Goal: Task Accomplishment & Management: Manage account settings

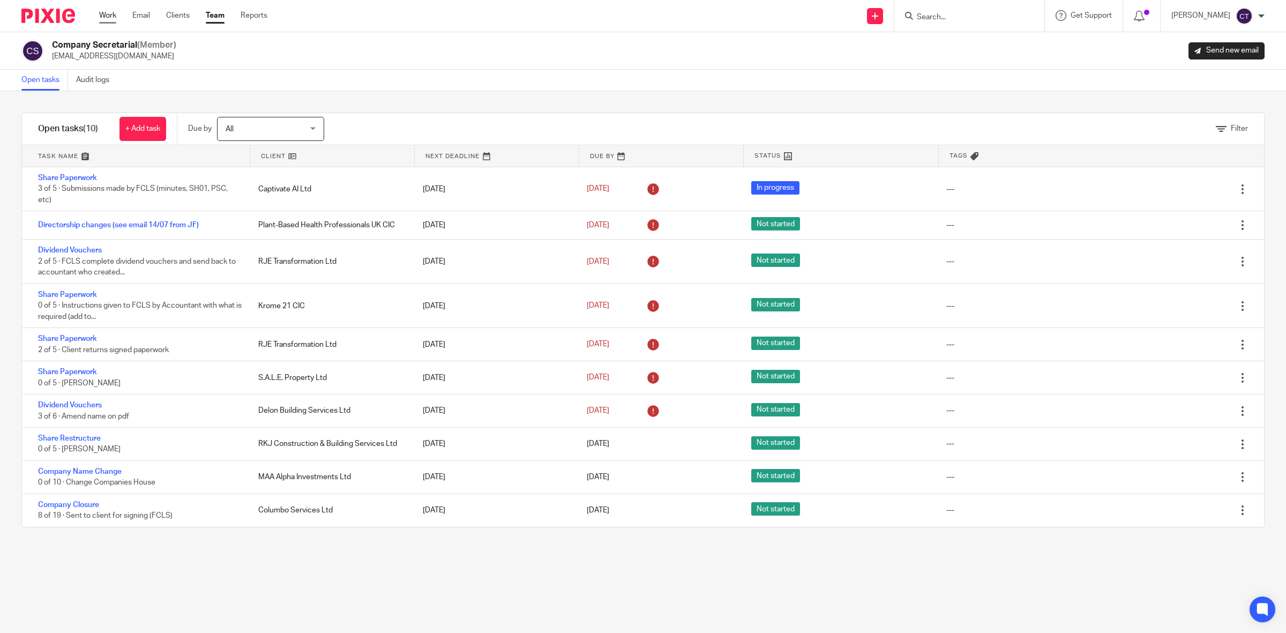
click at [111, 12] on link "Work" at bounding box center [107, 15] width 17 height 11
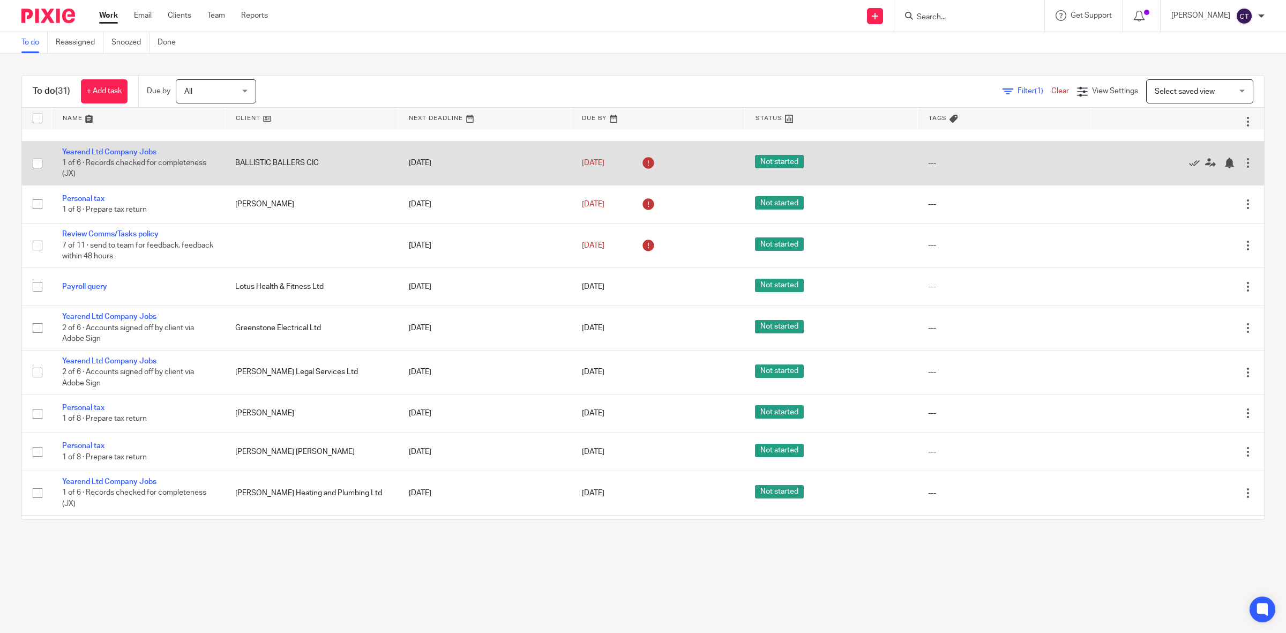
scroll to position [201, 0]
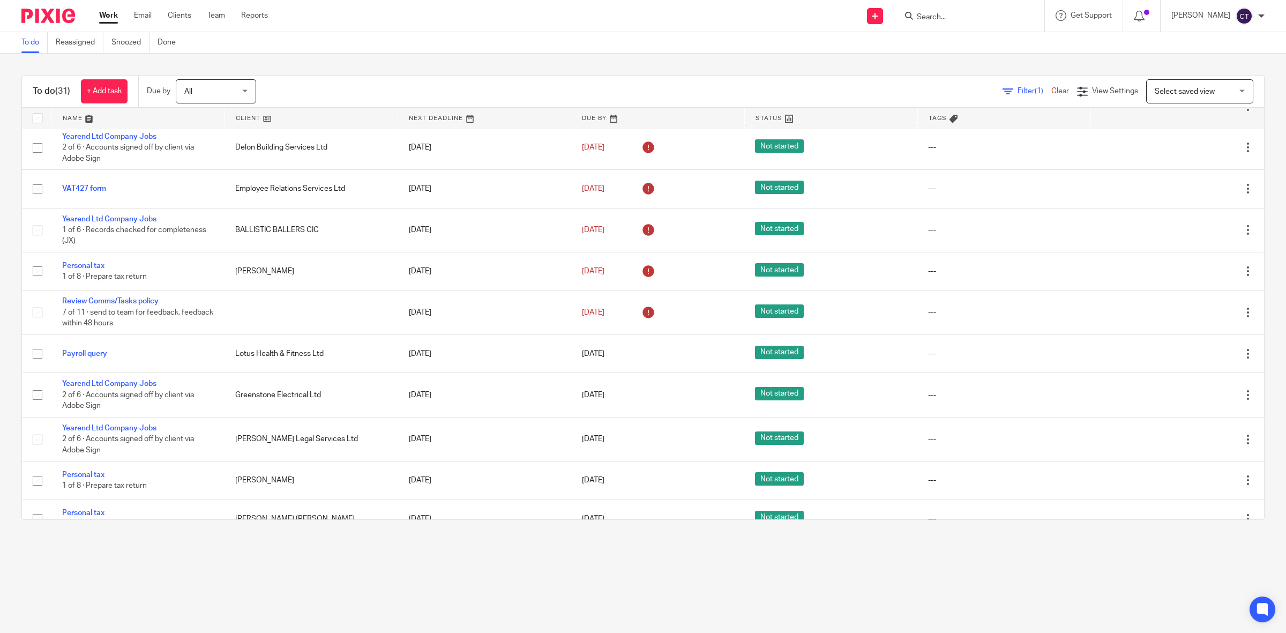
click at [998, 19] on input "Search" at bounding box center [964, 18] width 96 height 10
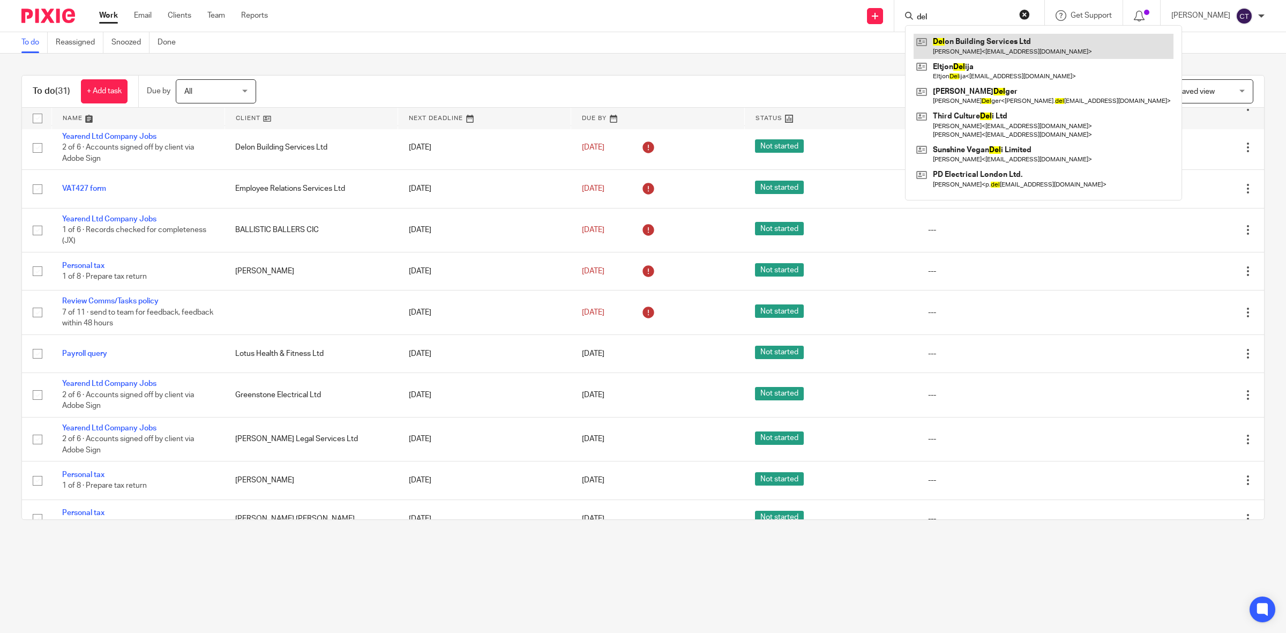
type input "del"
click at [999, 44] on link at bounding box center [1044, 46] width 260 height 25
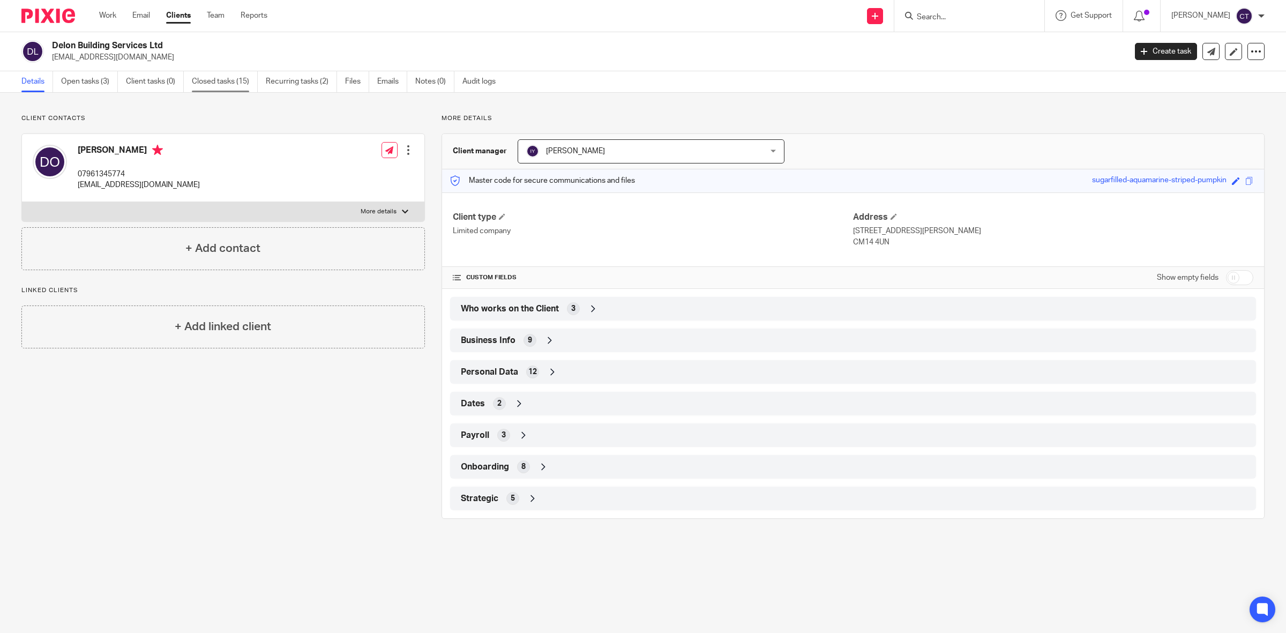
click at [215, 85] on link "Closed tasks (15)" at bounding box center [225, 81] width 66 height 21
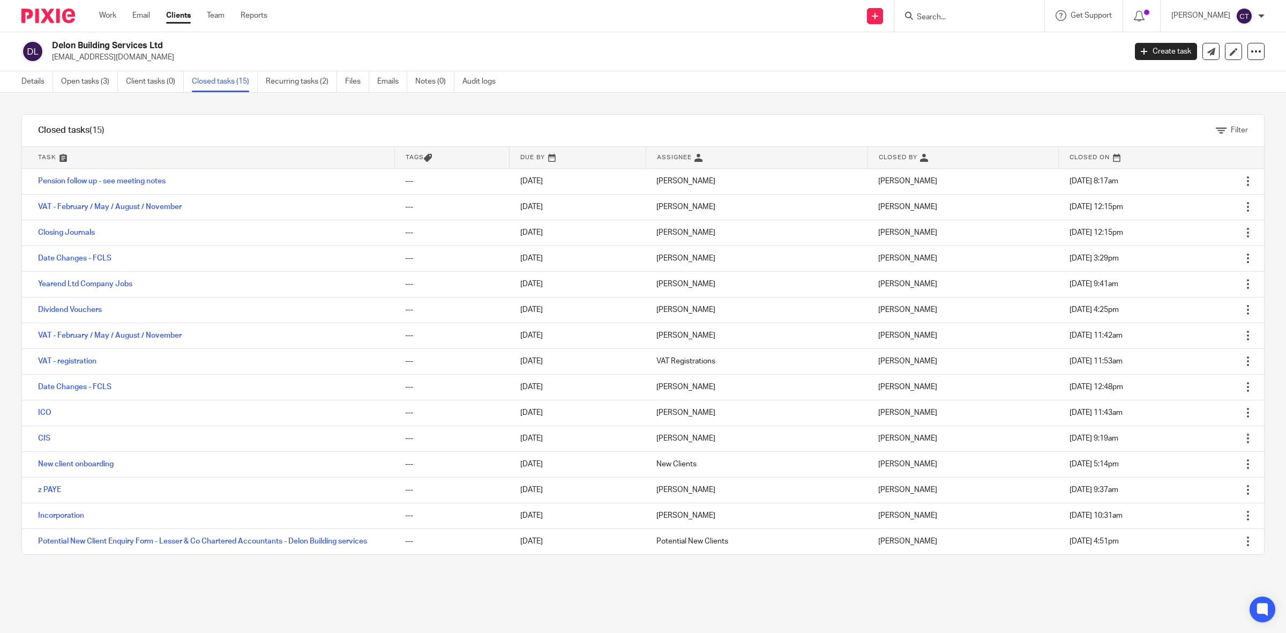
click link "Open tasks (3)"
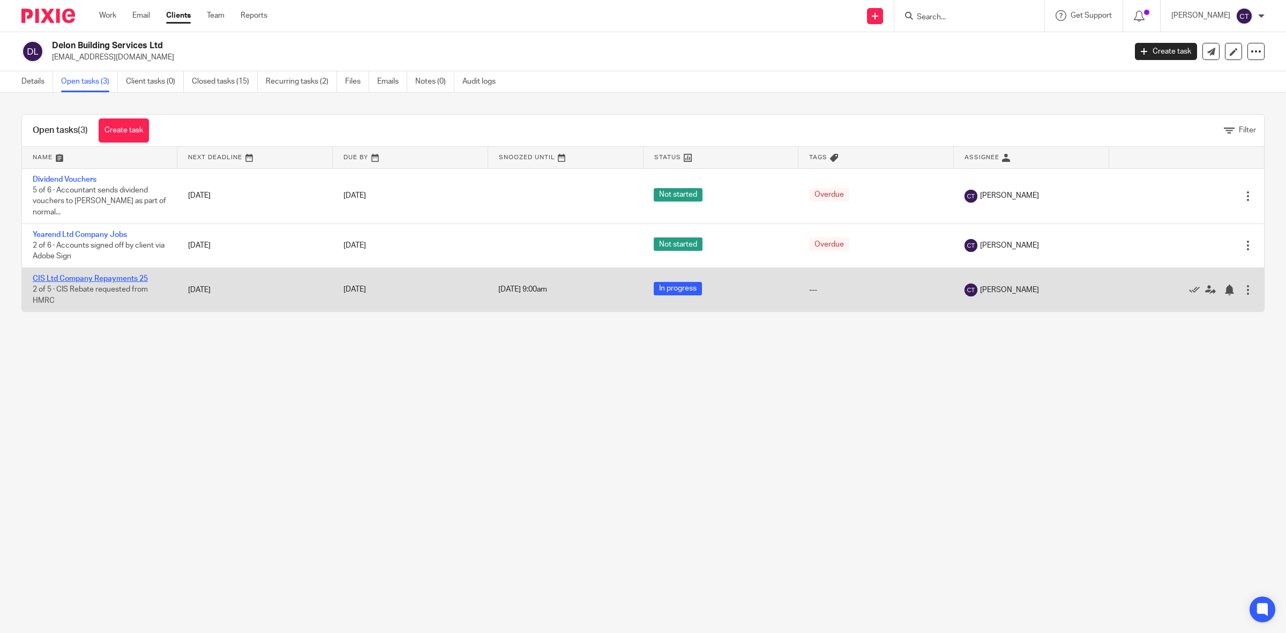
click at [83, 275] on link "CIS Ltd Company Repayments 25" at bounding box center [90, 279] width 115 height 8
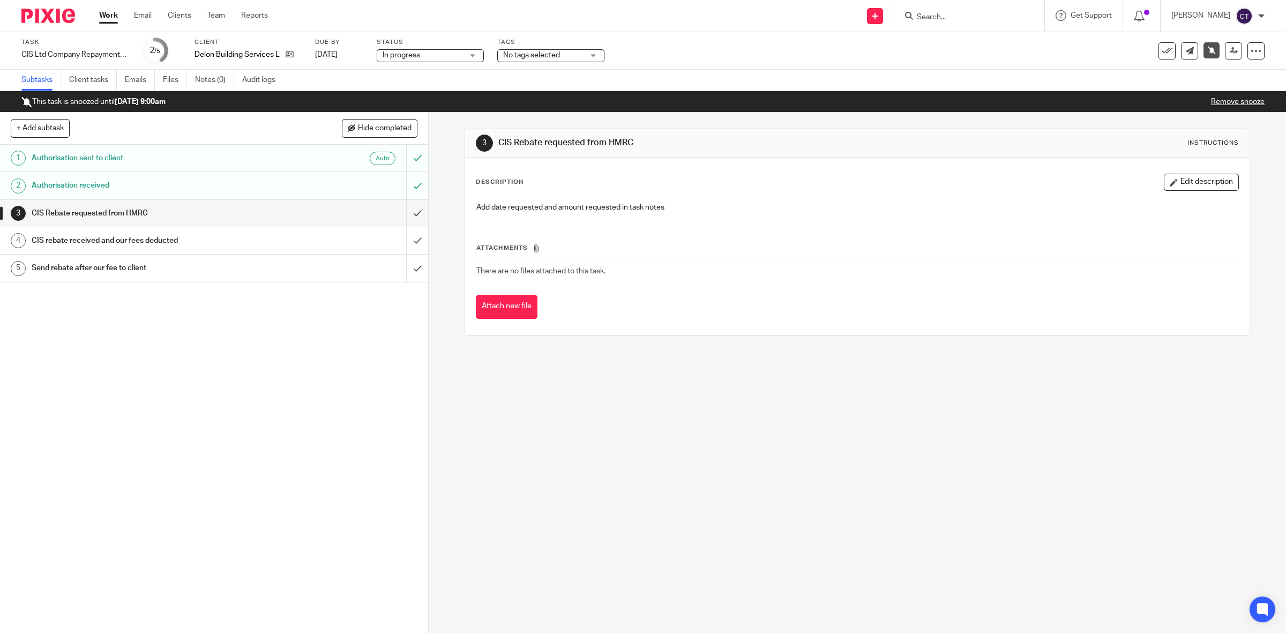
click at [1220, 100] on link "Remove snooze" at bounding box center [1238, 102] width 54 height 8
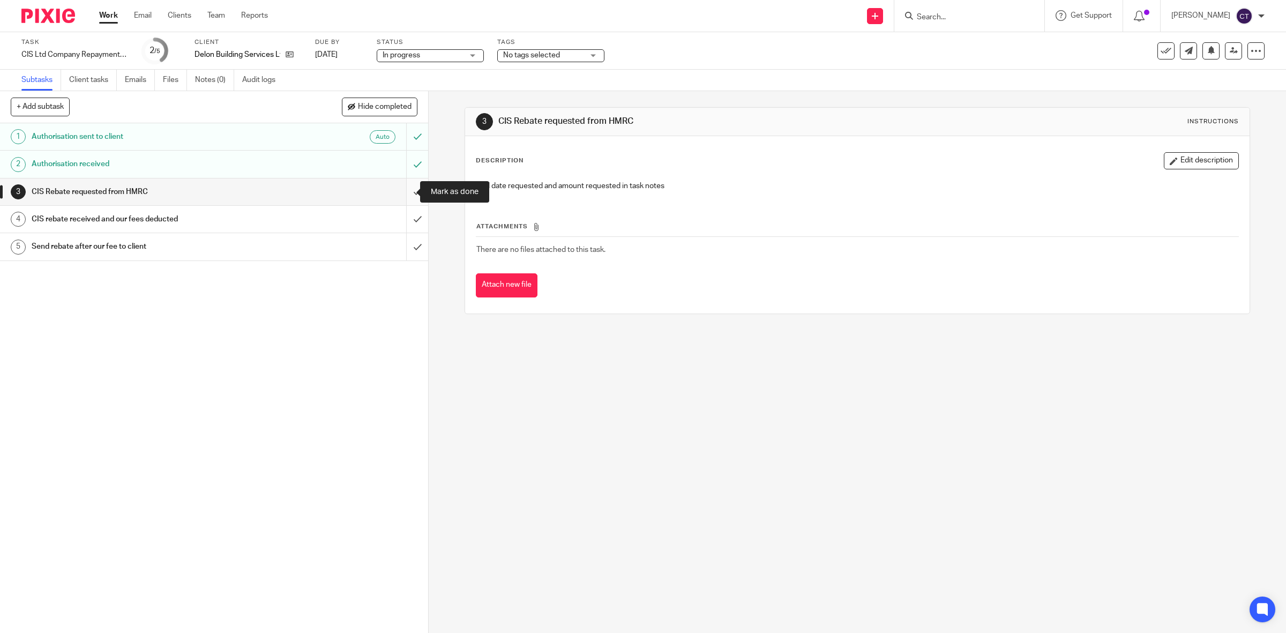
click at [399, 192] on input "submit" at bounding box center [214, 191] width 428 height 27
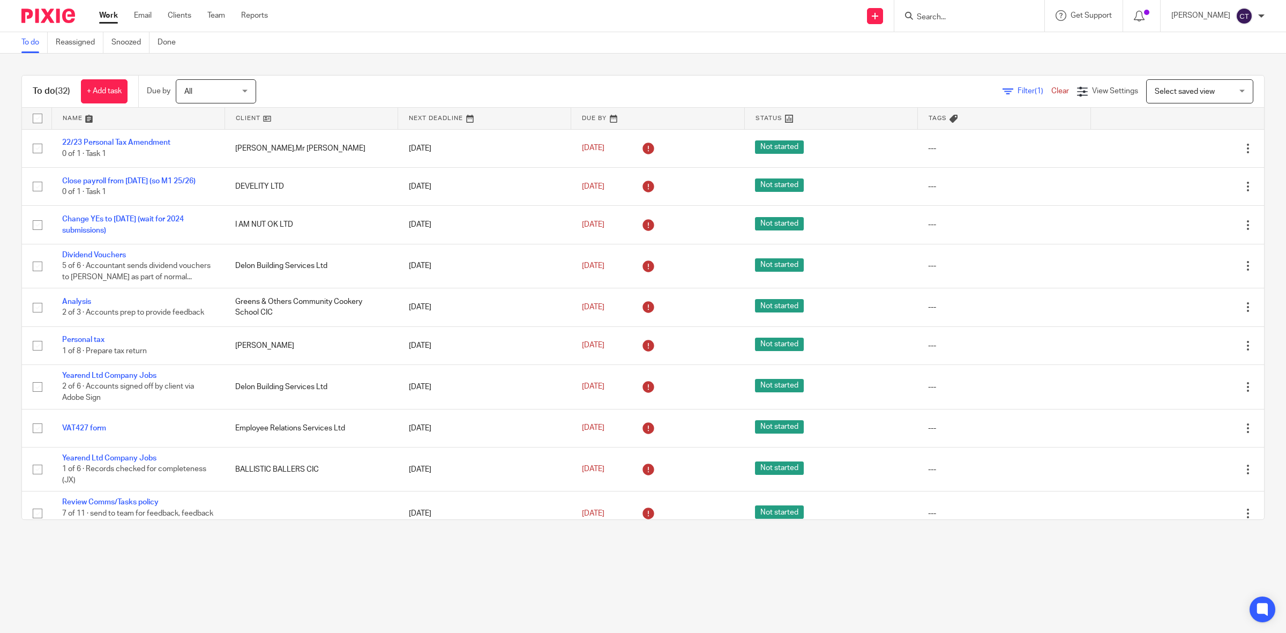
click at [951, 15] on input "Search" at bounding box center [964, 18] width 96 height 10
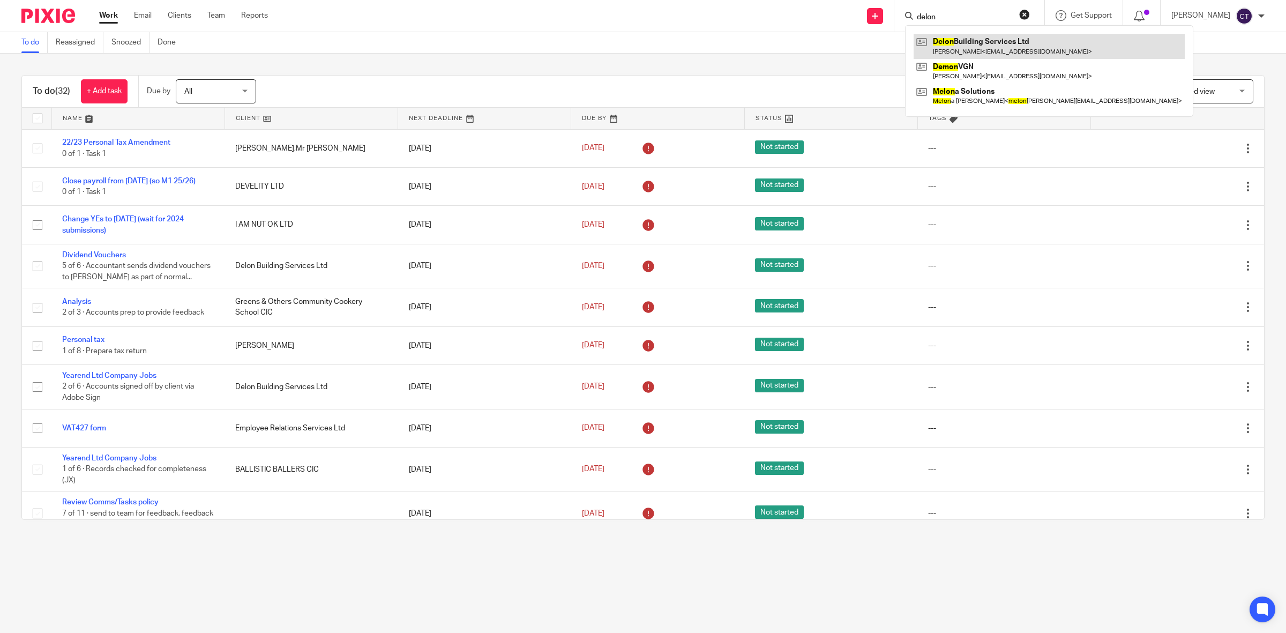
type input "delon"
click at [999, 51] on link at bounding box center [1049, 46] width 271 height 25
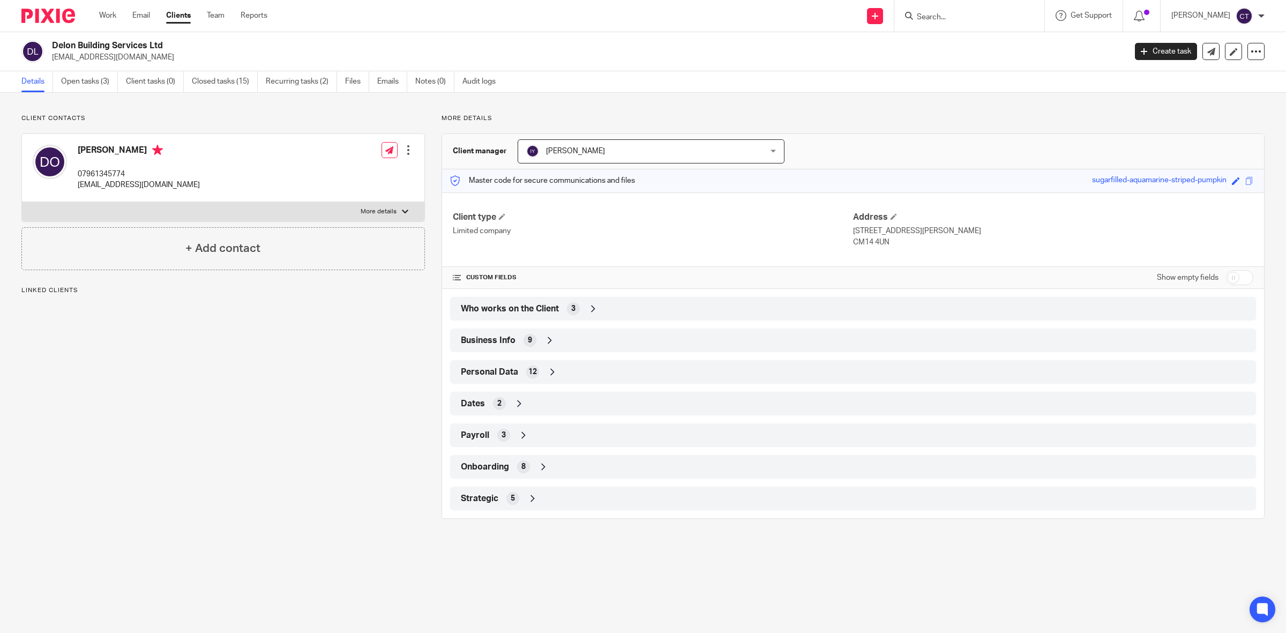
click at [612, 309] on div "Who works on the Client 3" at bounding box center [853, 309] width 790 height 18
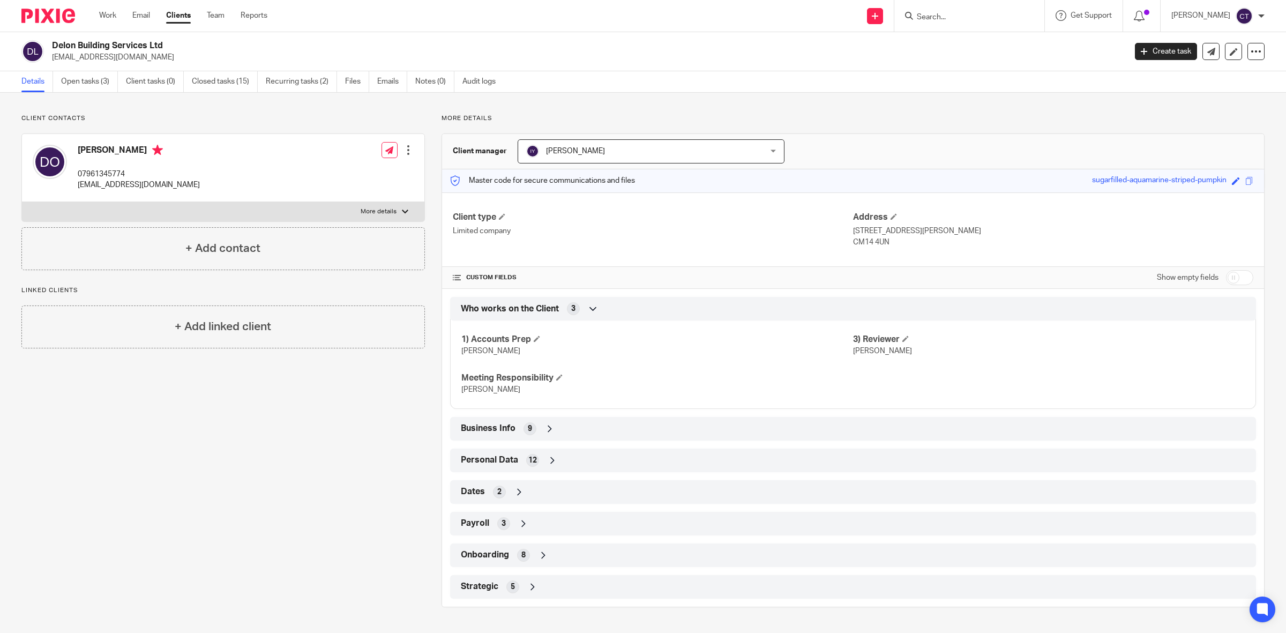
click at [612, 309] on div "Who works on the Client 3" at bounding box center [853, 309] width 790 height 18
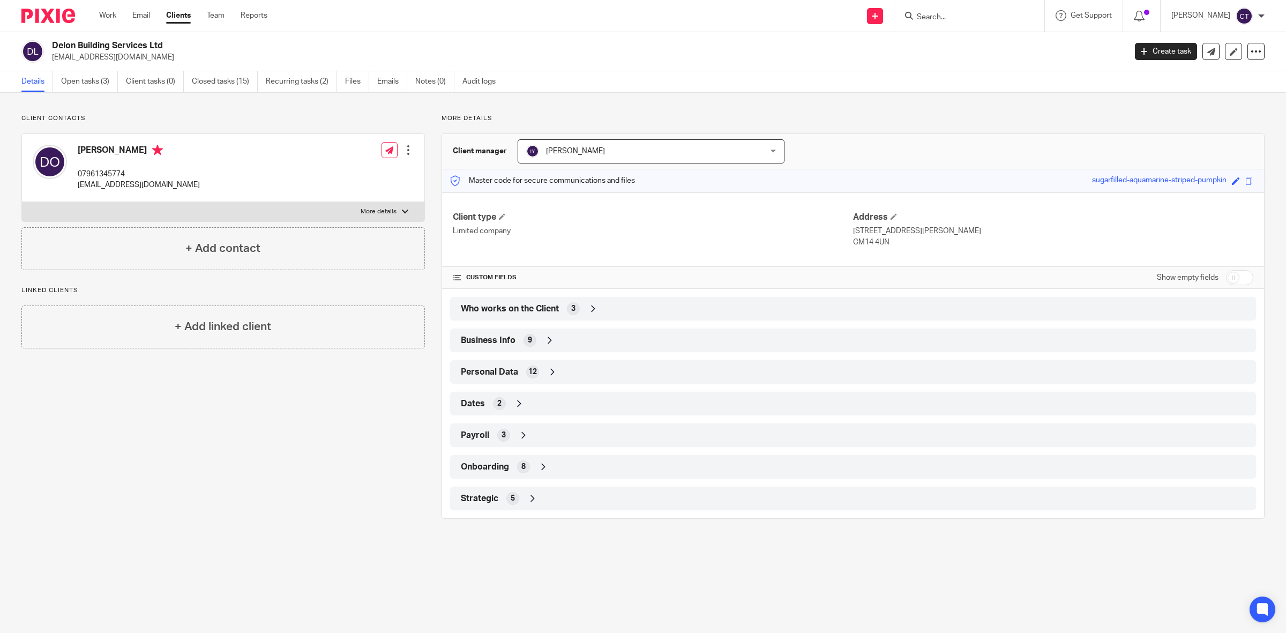
click at [553, 345] on div "Business Info 9" at bounding box center [853, 340] width 790 height 18
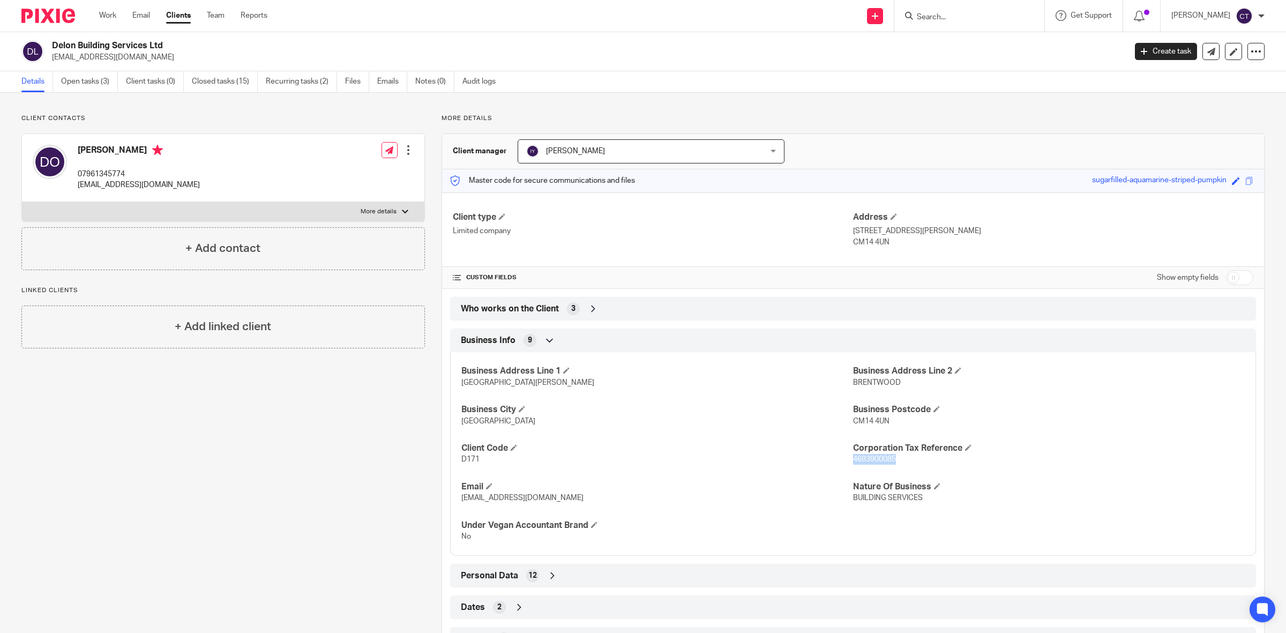
drag, startPoint x: 896, startPoint y: 459, endPoint x: 847, endPoint y: 459, distance: 49.3
click at [853, 459] on p "4693900085" at bounding box center [1049, 459] width 392 height 11
copy span "4693900085"
click at [221, 14] on link "Team" at bounding box center [216, 15] width 18 height 11
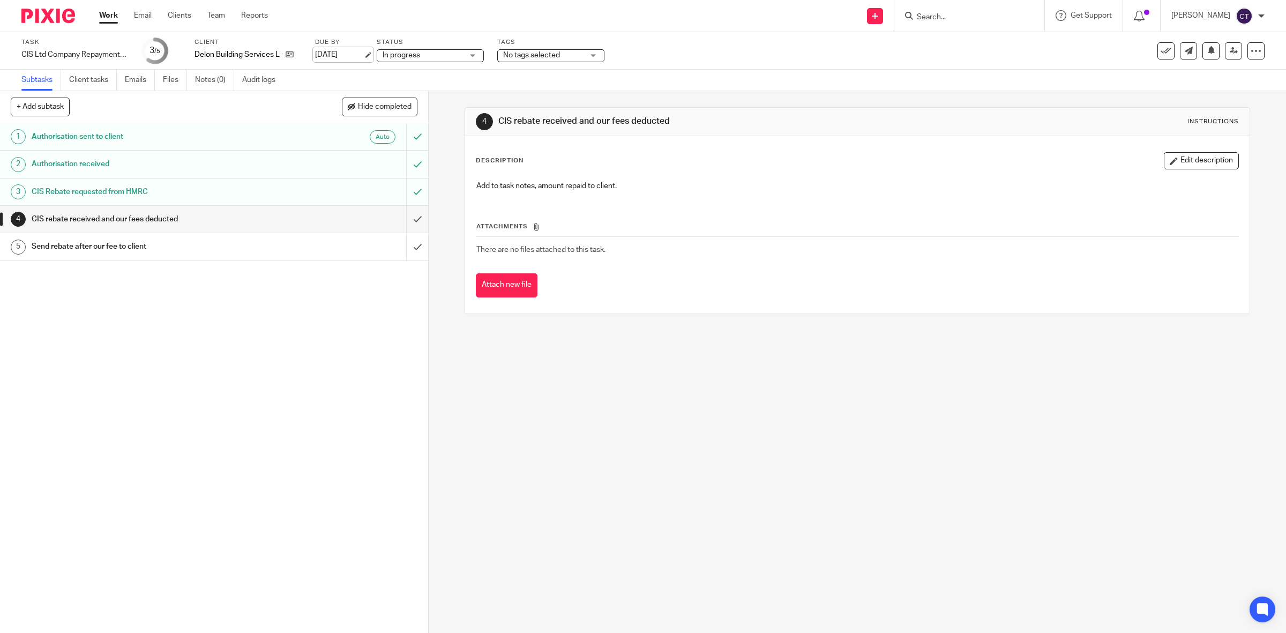
click at [348, 57] on link "[DATE]" at bounding box center [339, 54] width 48 height 11
click at [497, 406] on div "4 CIS rebate received and our fees deducted Instructions Description Edit descr…" at bounding box center [858, 362] width 858 height 542
click at [1230, 54] on icon at bounding box center [1234, 51] width 8 height 8
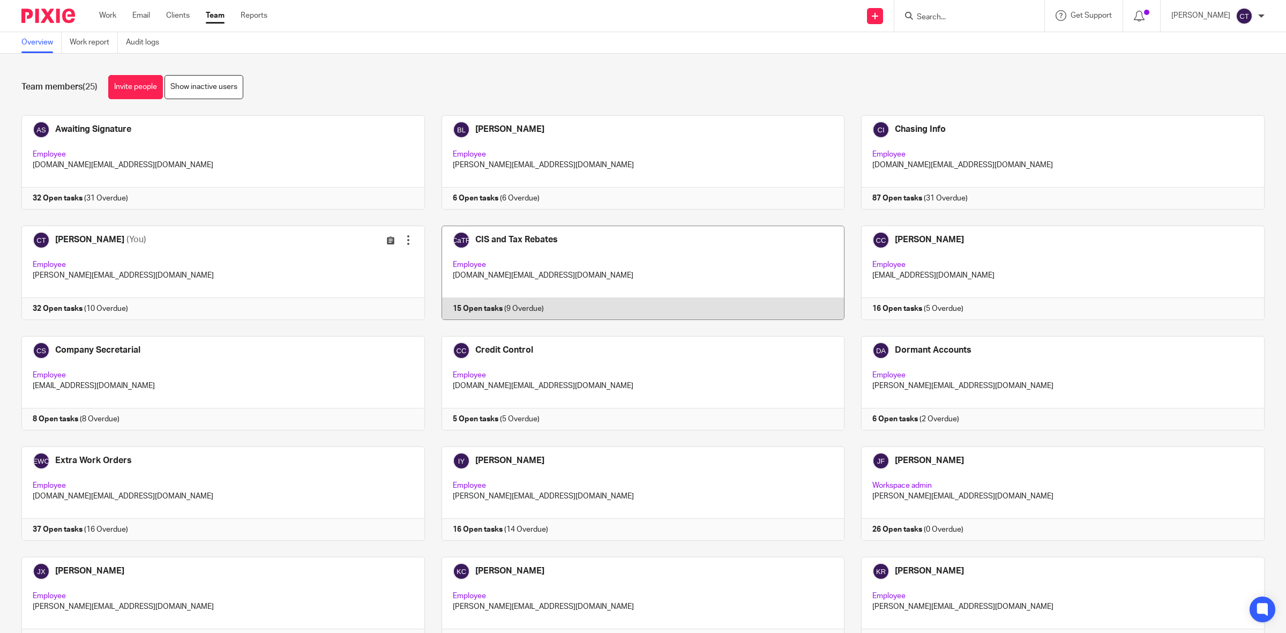
click at [620, 257] on link at bounding box center [635, 273] width 420 height 94
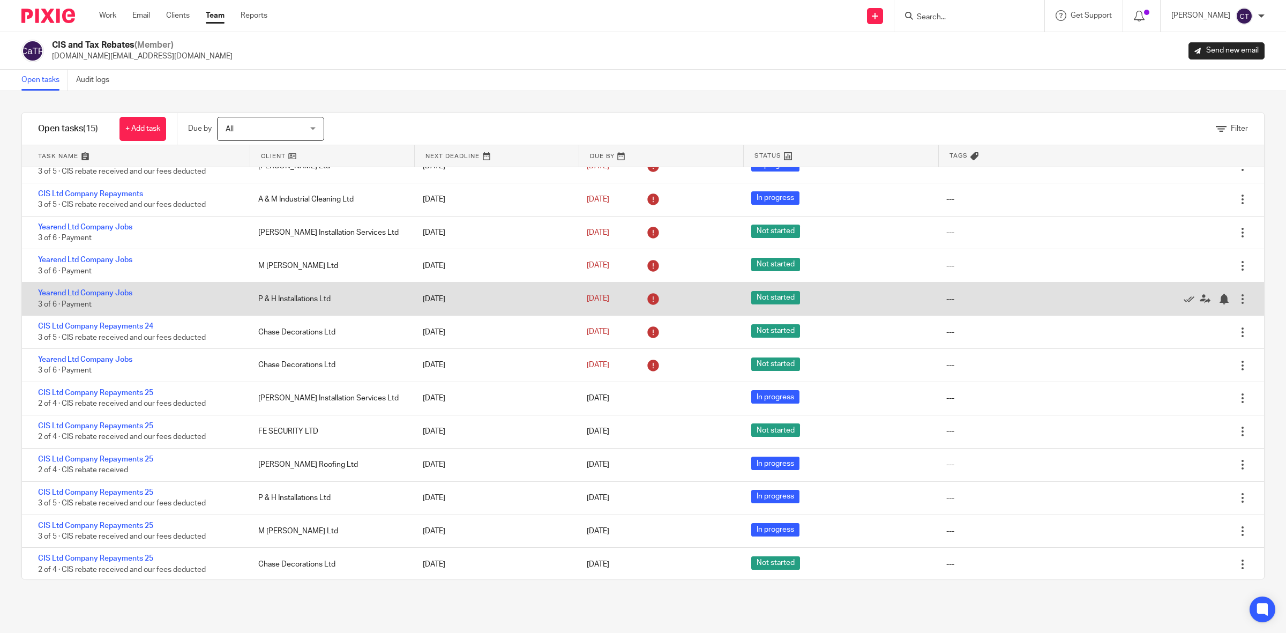
scroll to position [86, 0]
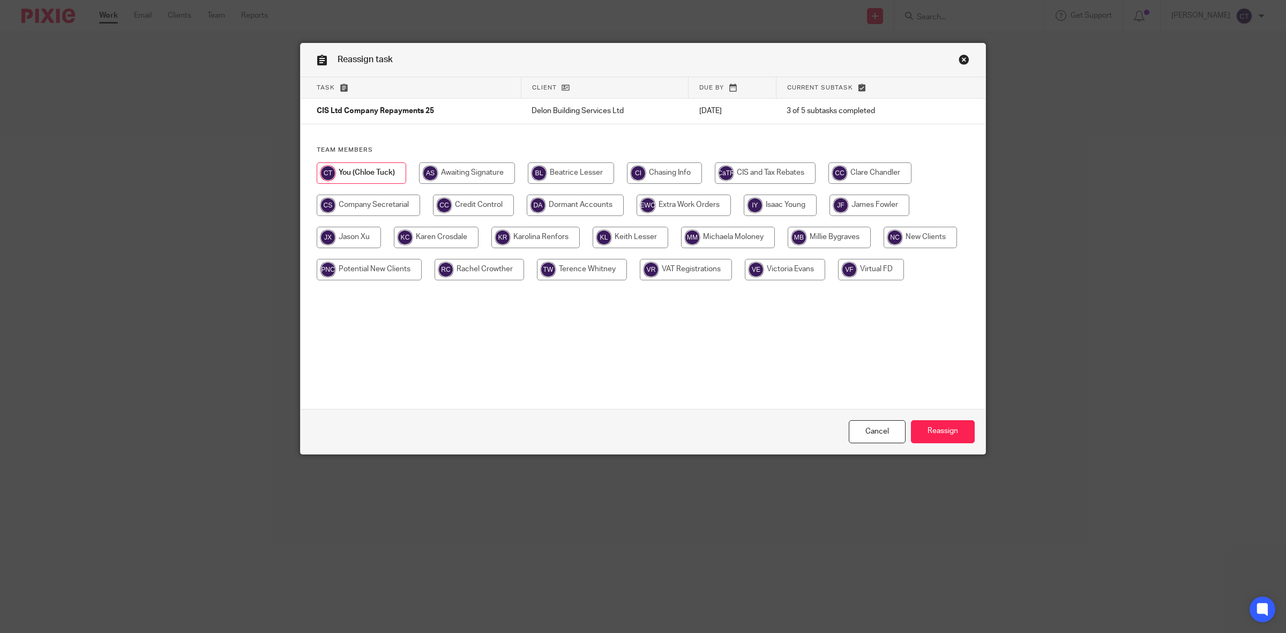
click at [776, 175] on input "radio" at bounding box center [765, 172] width 101 height 21
radio input "true"
click at [961, 433] on input "Reassign" at bounding box center [943, 431] width 64 height 23
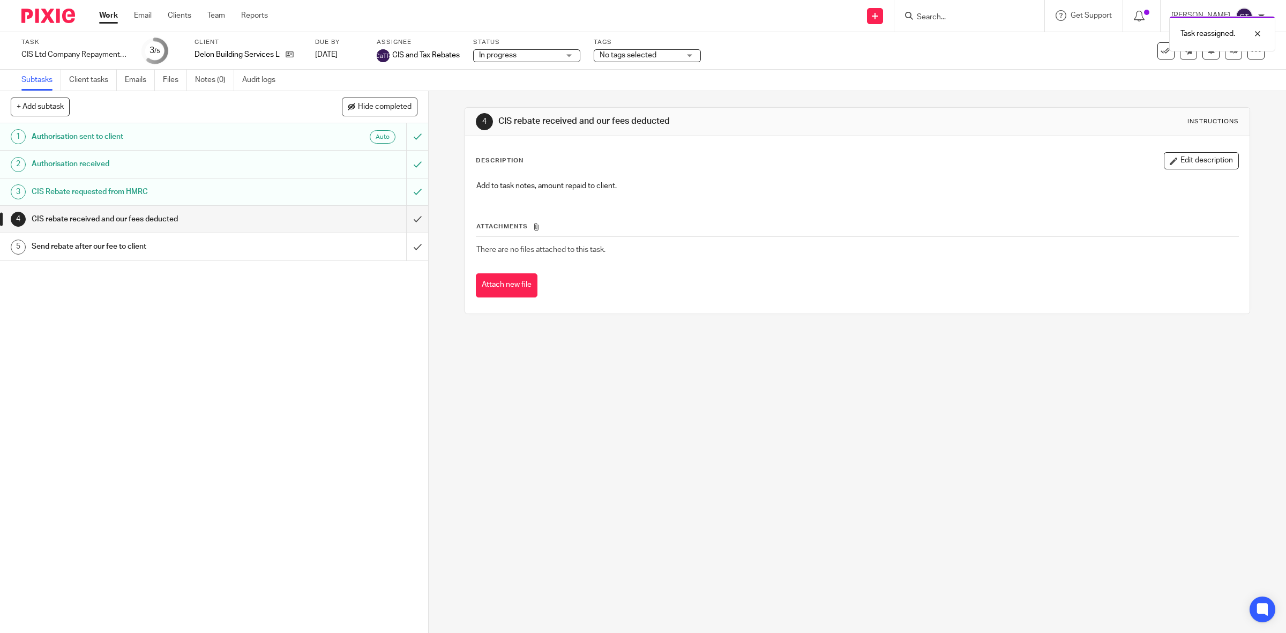
click at [106, 15] on link "Work" at bounding box center [108, 15] width 19 height 11
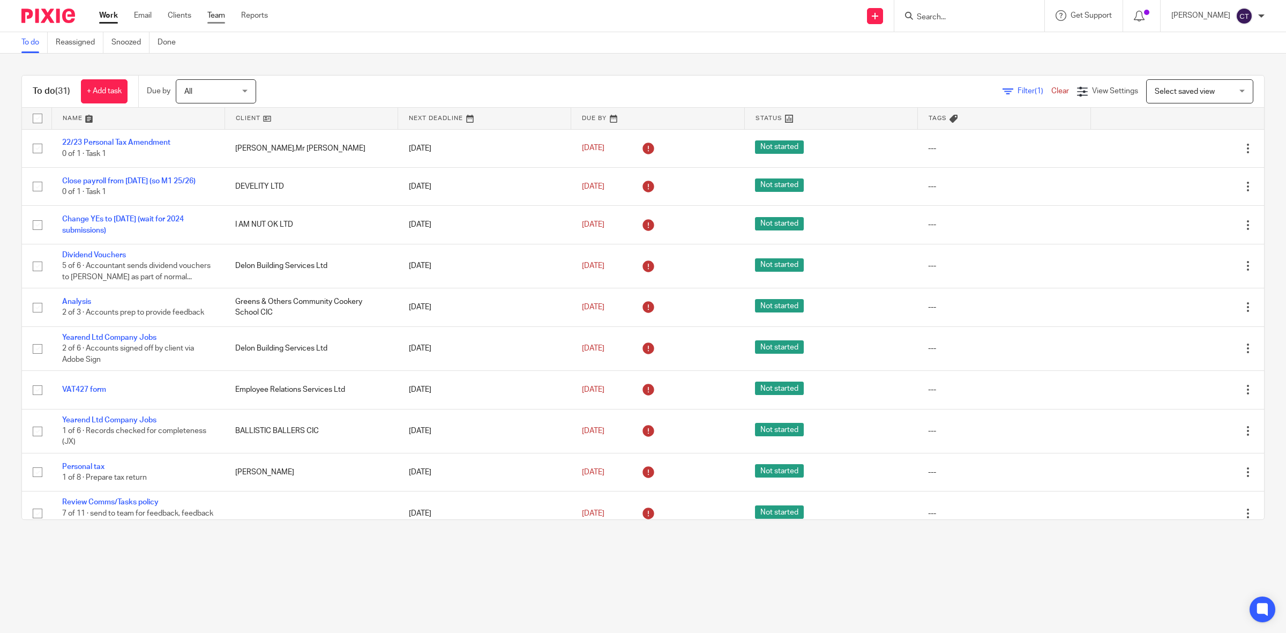
click at [215, 14] on link "Team" at bounding box center [216, 15] width 18 height 11
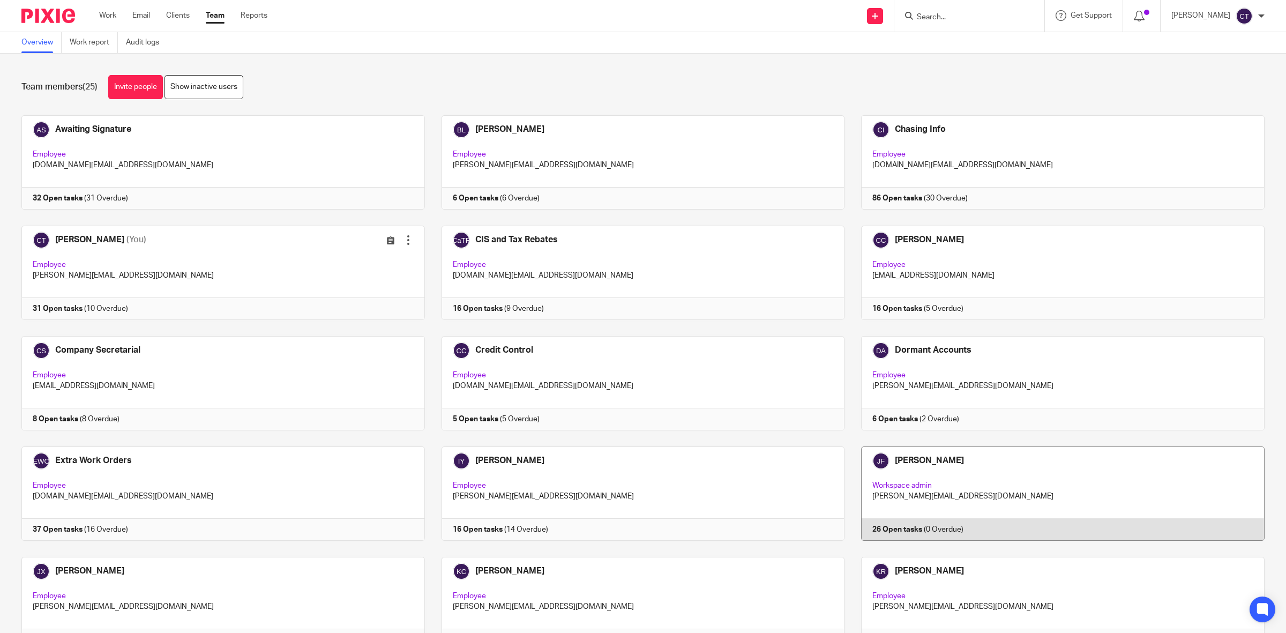
click at [954, 465] on link at bounding box center [1055, 493] width 420 height 94
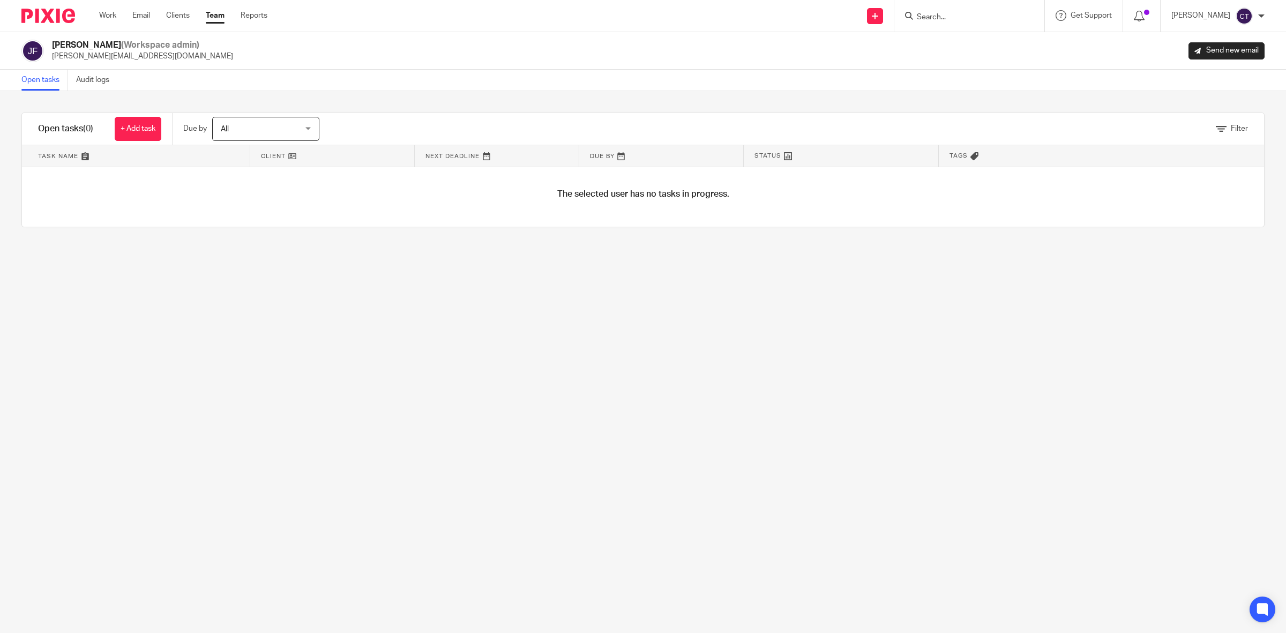
click at [966, 17] on input "Search" at bounding box center [964, 18] width 96 height 10
click at [958, 13] on input "Search" at bounding box center [964, 18] width 96 height 10
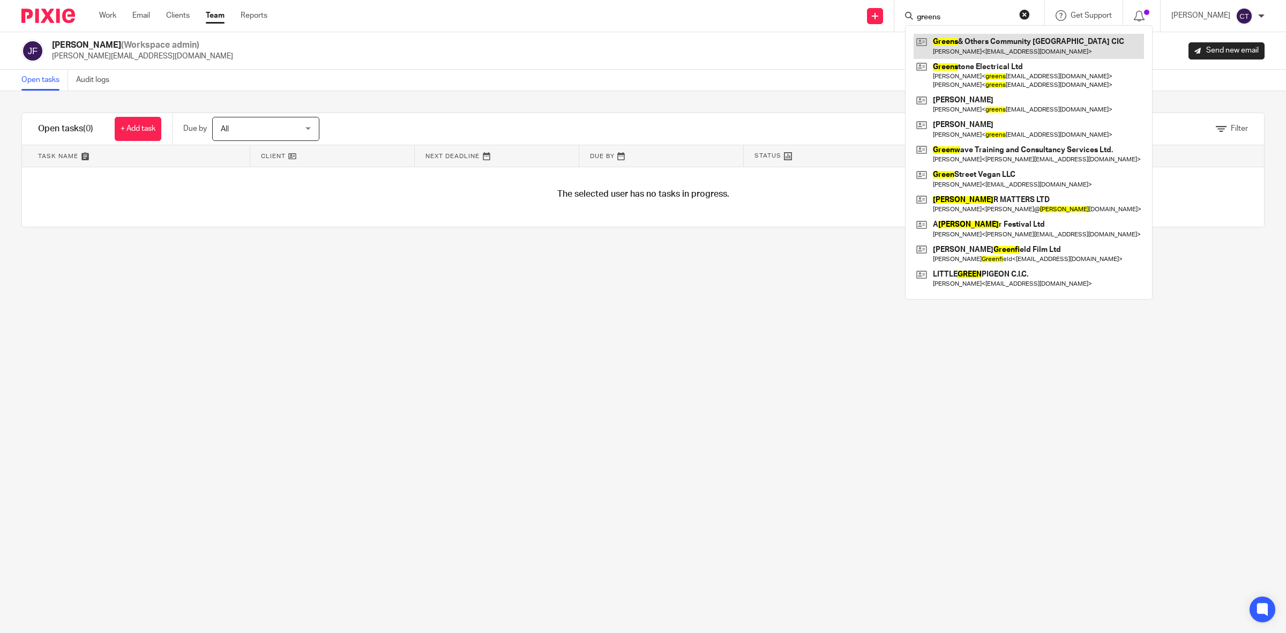
type input "greens"
click at [1010, 49] on link at bounding box center [1029, 46] width 230 height 25
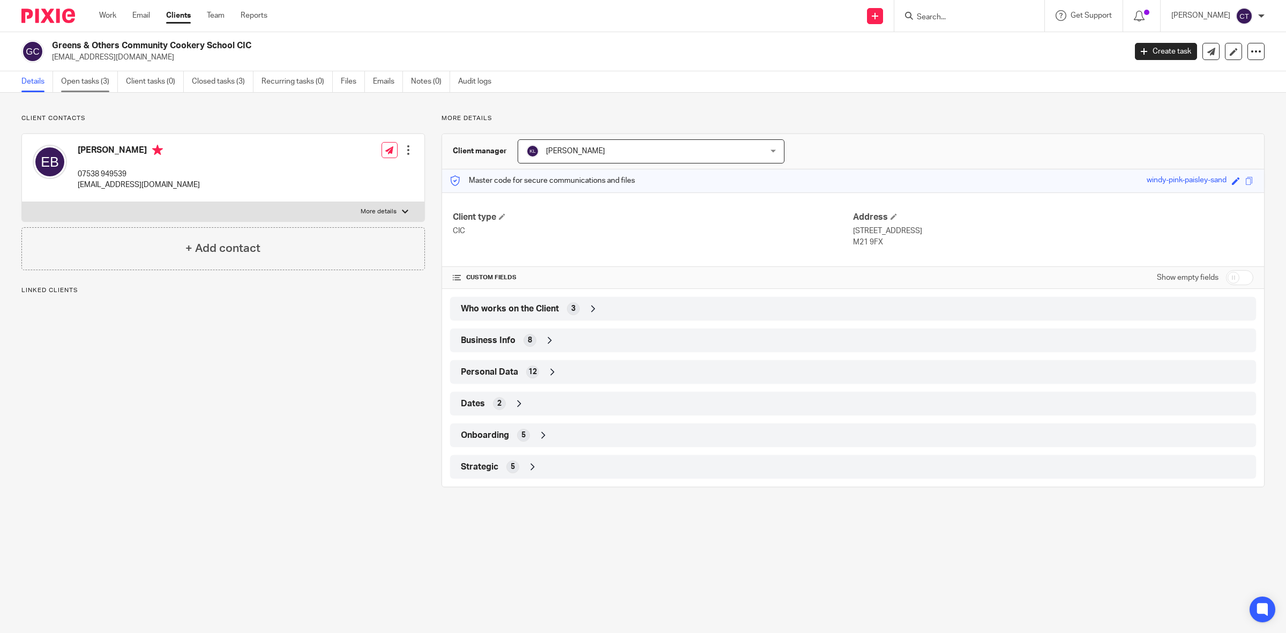
click at [90, 86] on link "Open tasks (3)" at bounding box center [89, 81] width 57 height 21
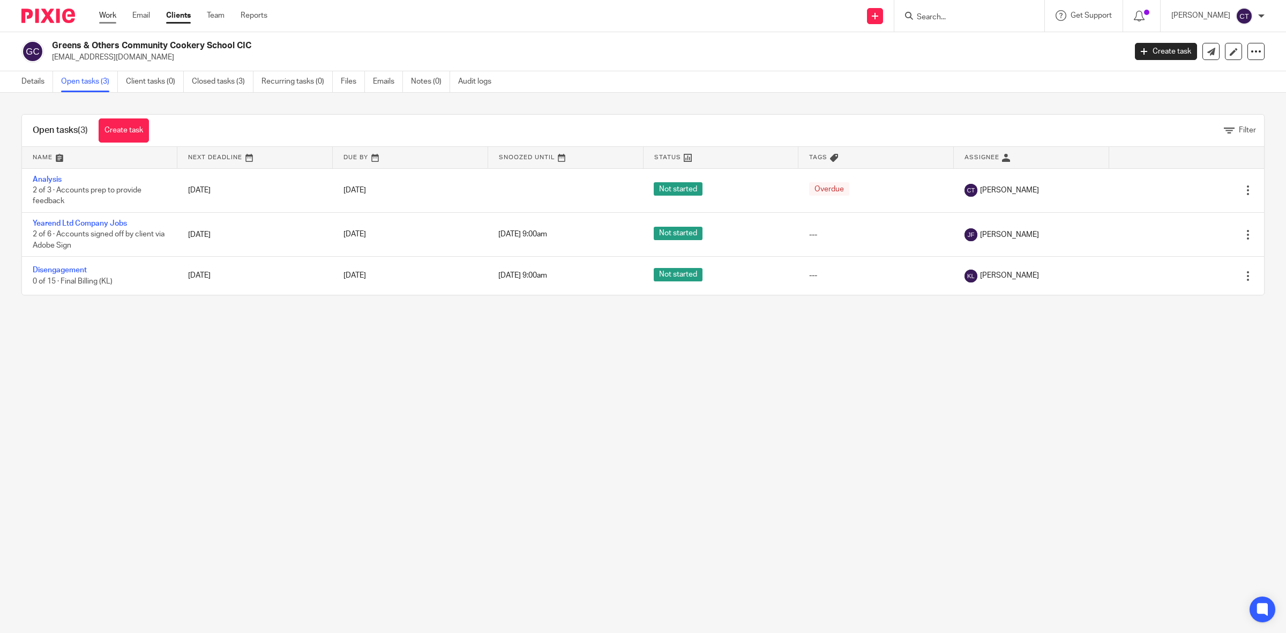
click at [102, 15] on link "Work" at bounding box center [107, 15] width 17 height 11
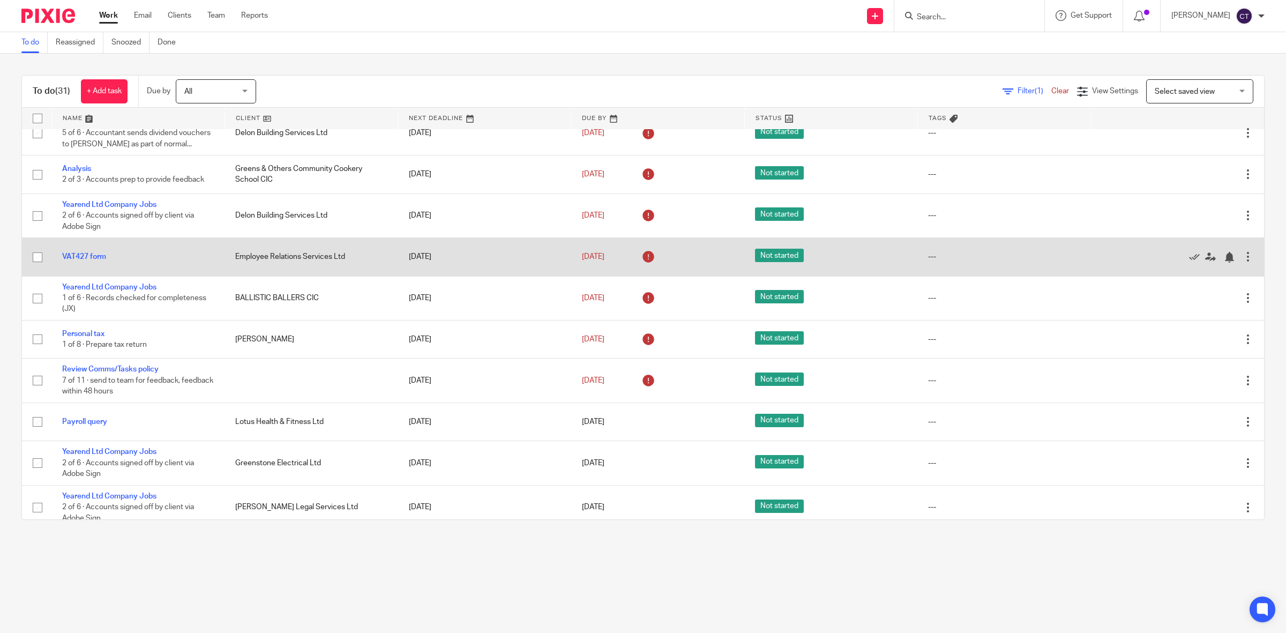
scroll to position [134, 0]
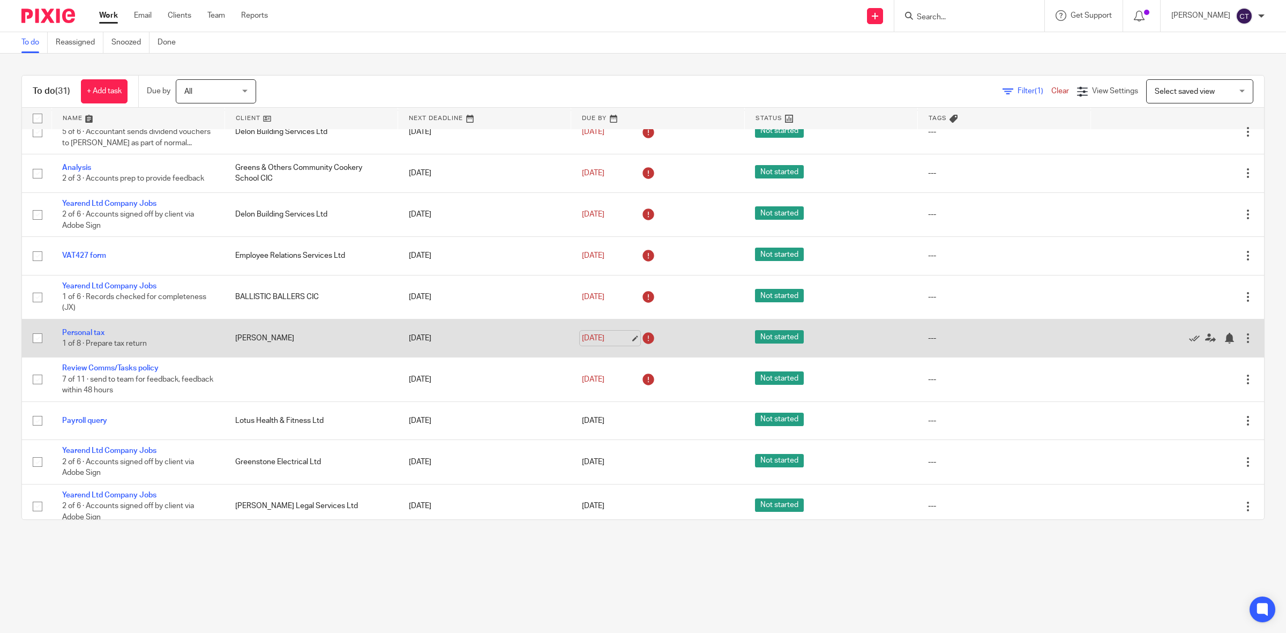
click at [601, 339] on link "[DATE]" at bounding box center [606, 338] width 48 height 11
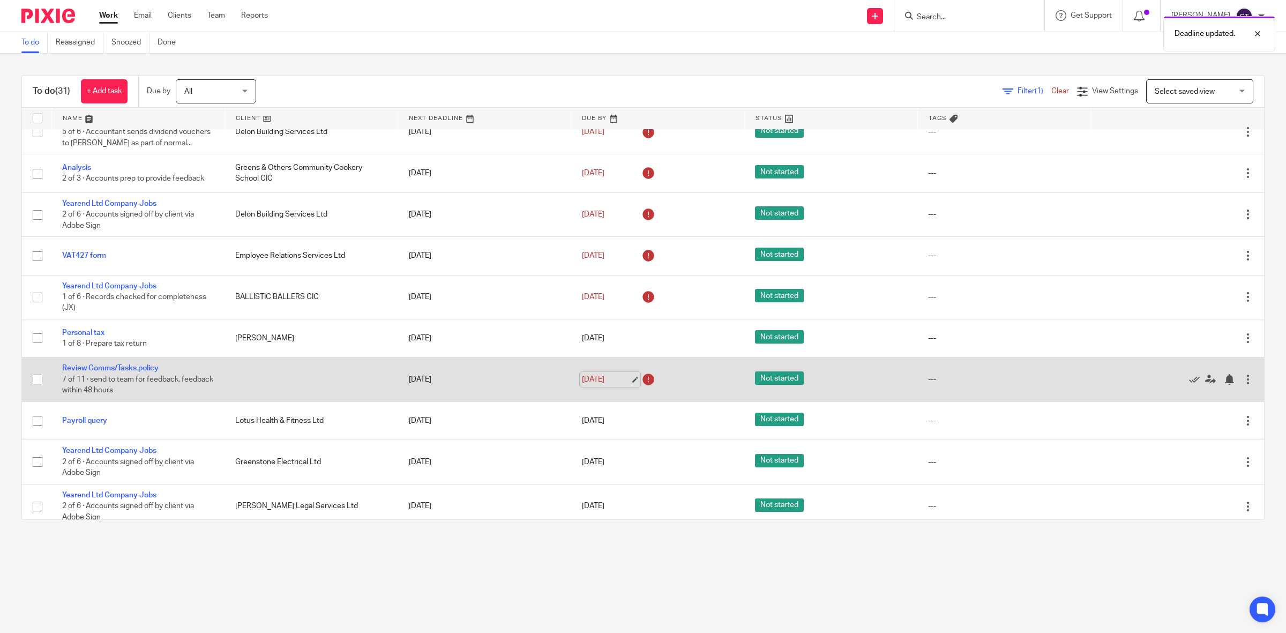
click at [601, 379] on link "19 Aug 2025" at bounding box center [606, 379] width 48 height 11
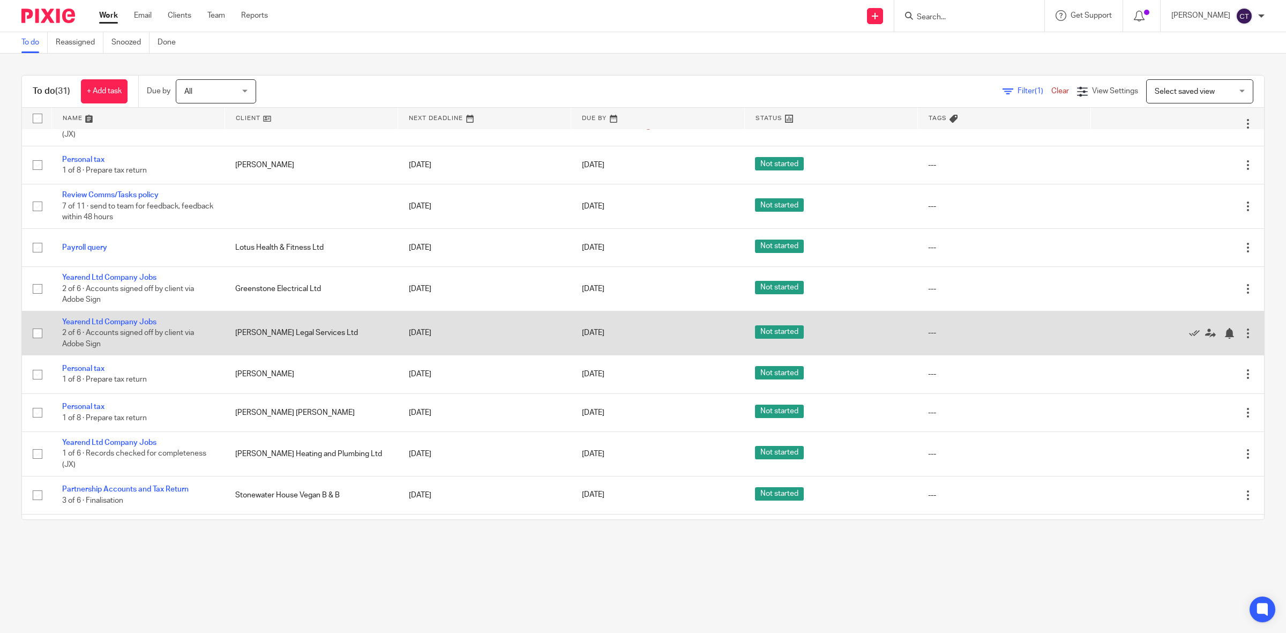
scroll to position [268, 0]
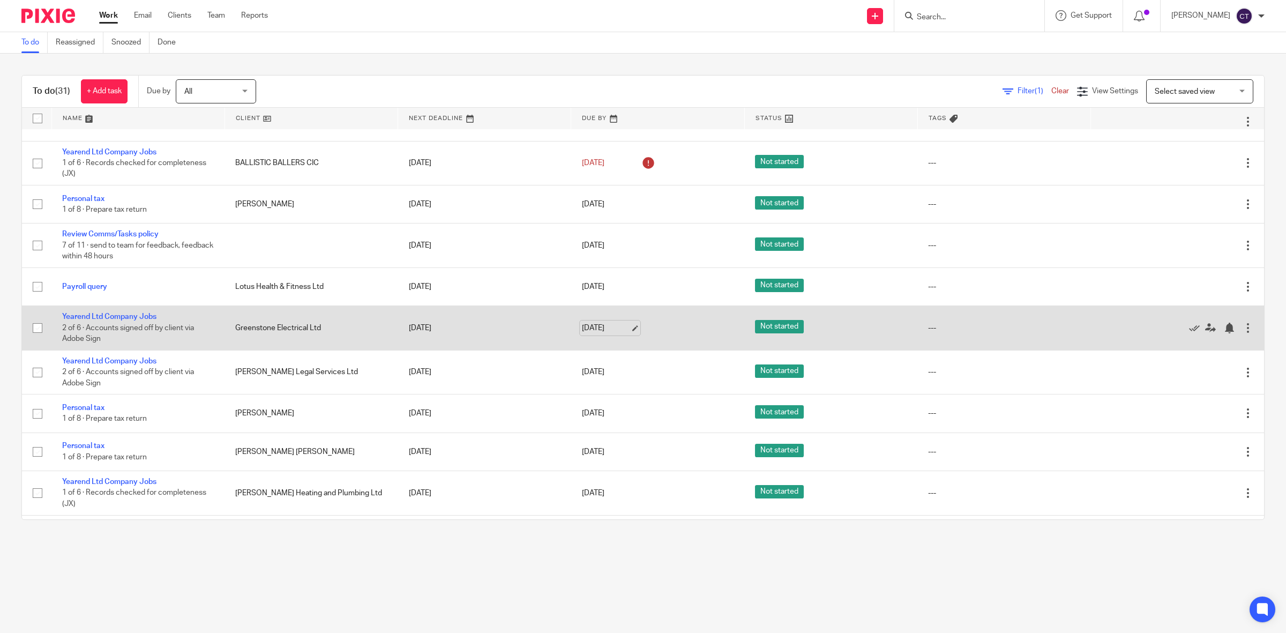
click at [611, 327] on link "22 Aug 2025" at bounding box center [606, 328] width 48 height 11
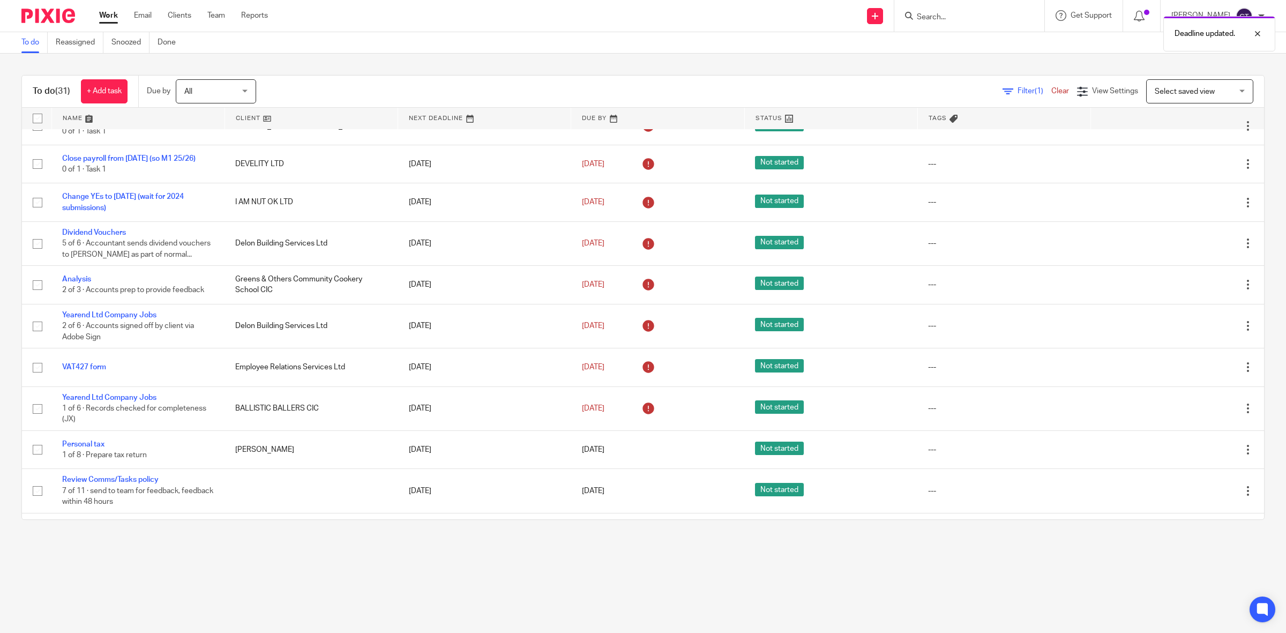
scroll to position [0, 0]
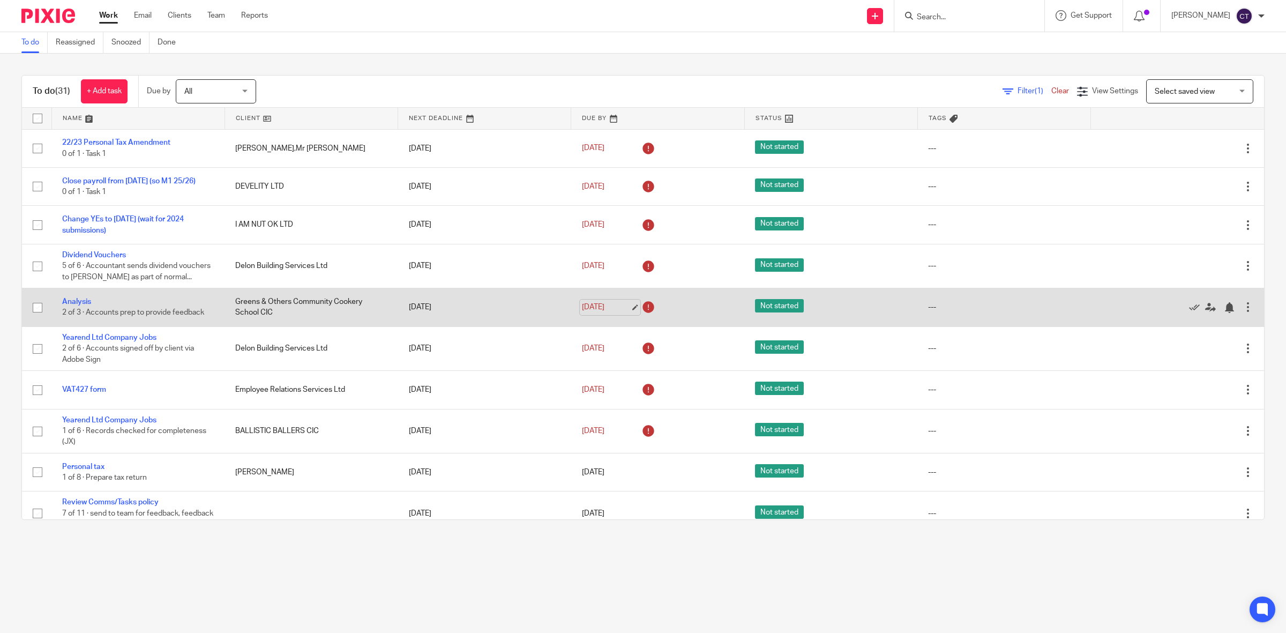
click at [603, 312] on link "[DATE]" at bounding box center [606, 307] width 48 height 11
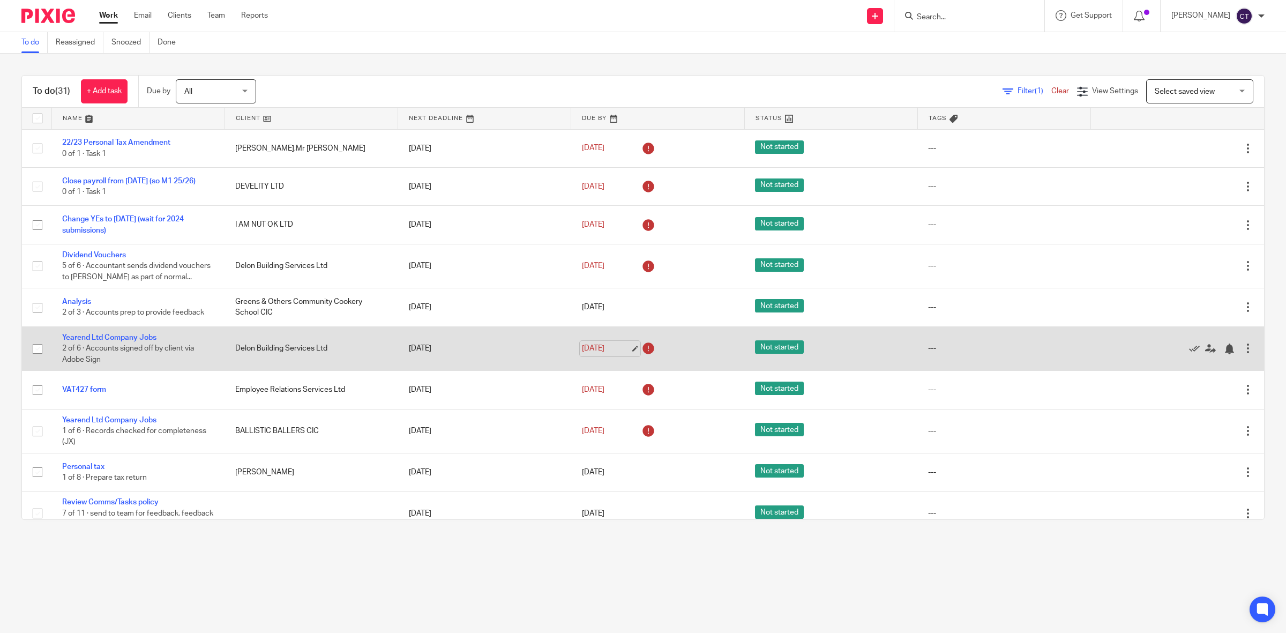
click at [607, 354] on link "19 Aug 2025" at bounding box center [606, 348] width 48 height 11
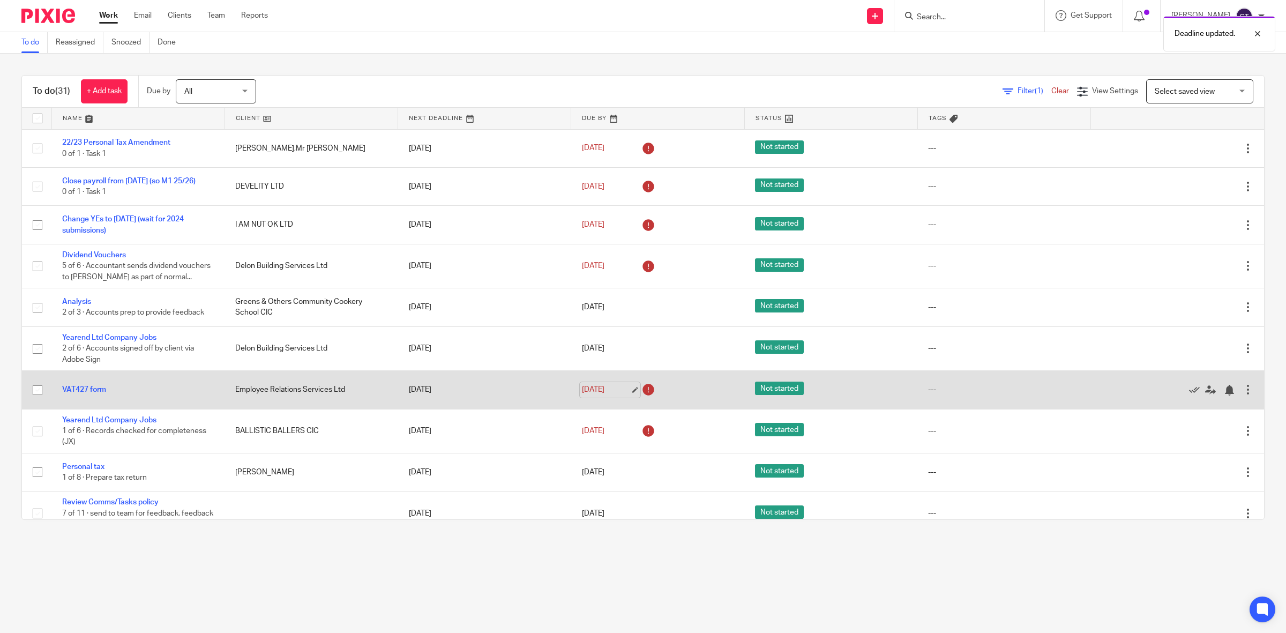
click at [607, 385] on link "19 Aug 2025" at bounding box center [606, 389] width 48 height 11
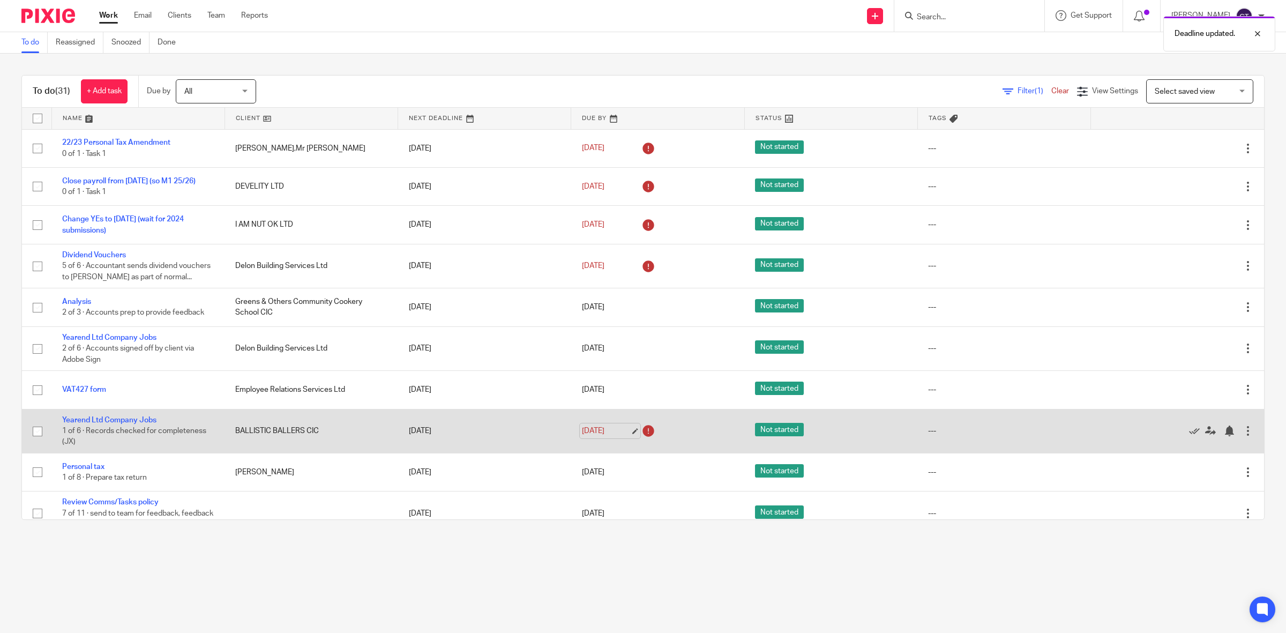
click at [598, 430] on link "19 Aug 2025" at bounding box center [606, 431] width 48 height 11
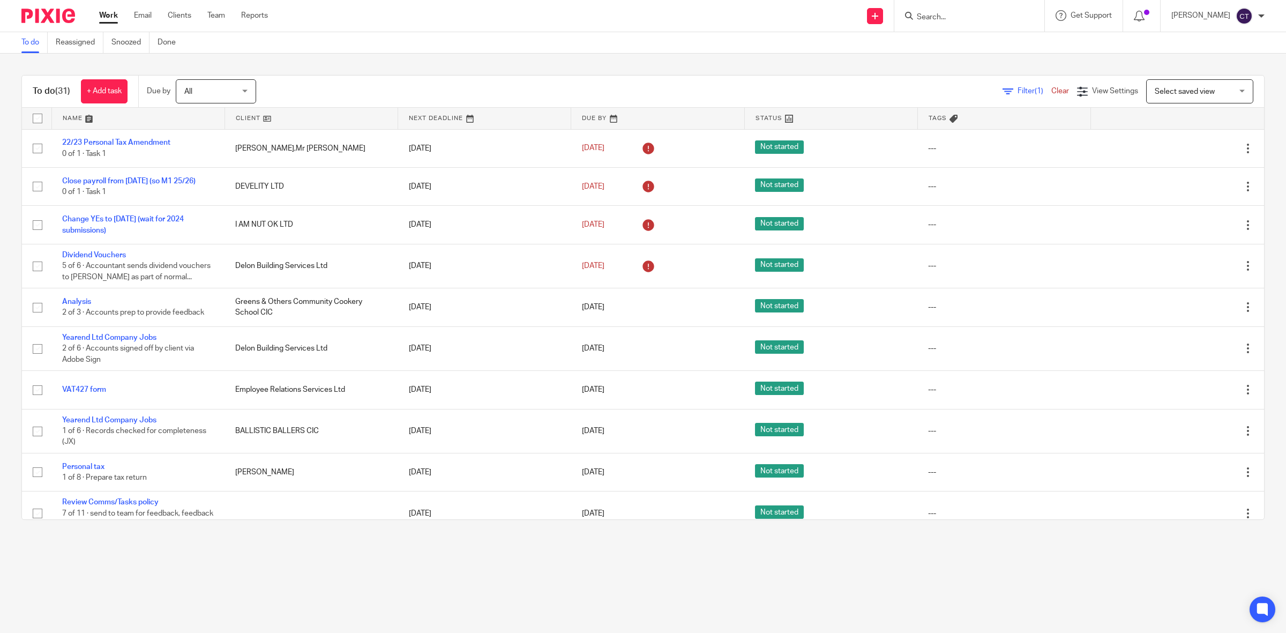
click at [1005, 19] on input "Search" at bounding box center [964, 18] width 96 height 10
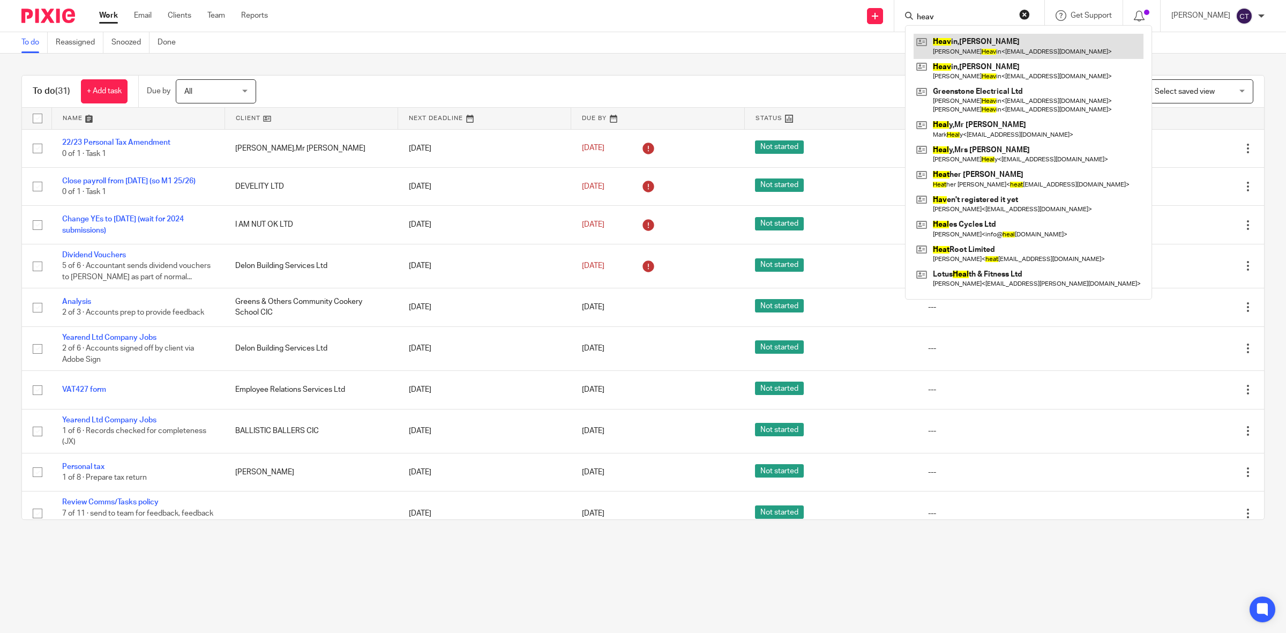
type input "heav"
click at [1000, 50] on link at bounding box center [1029, 46] width 230 height 25
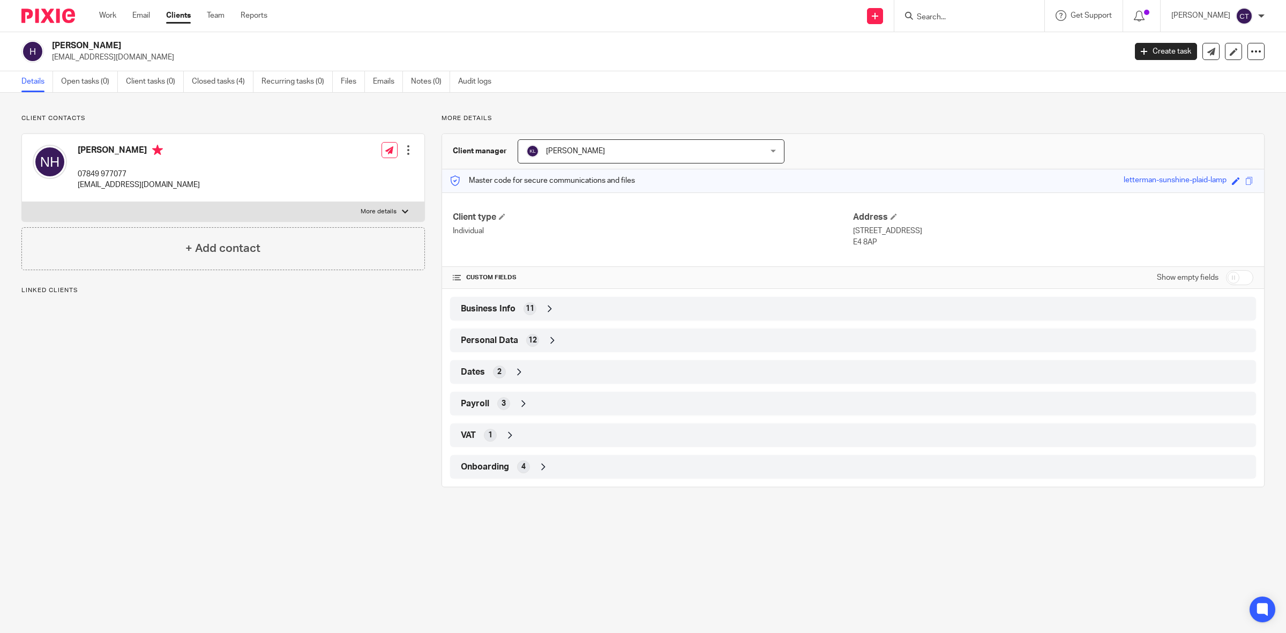
click at [985, 18] on input "Search" at bounding box center [964, 18] width 96 height 10
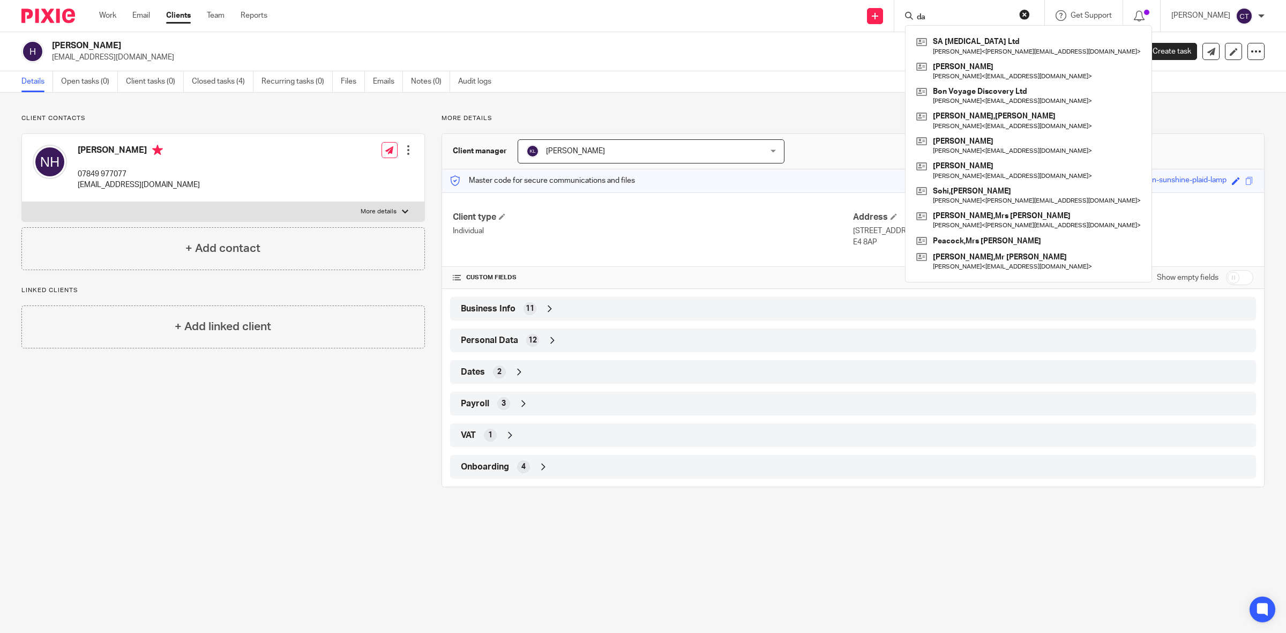
type input "d"
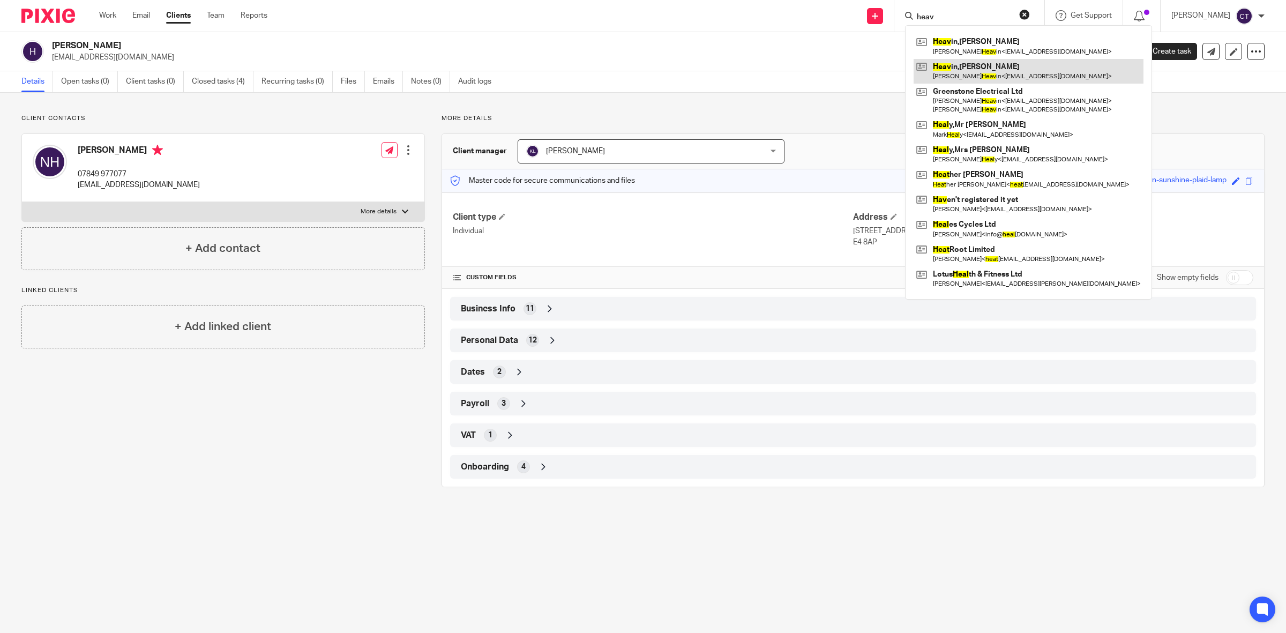
type input "heav"
click at [1014, 68] on link at bounding box center [1029, 71] width 230 height 25
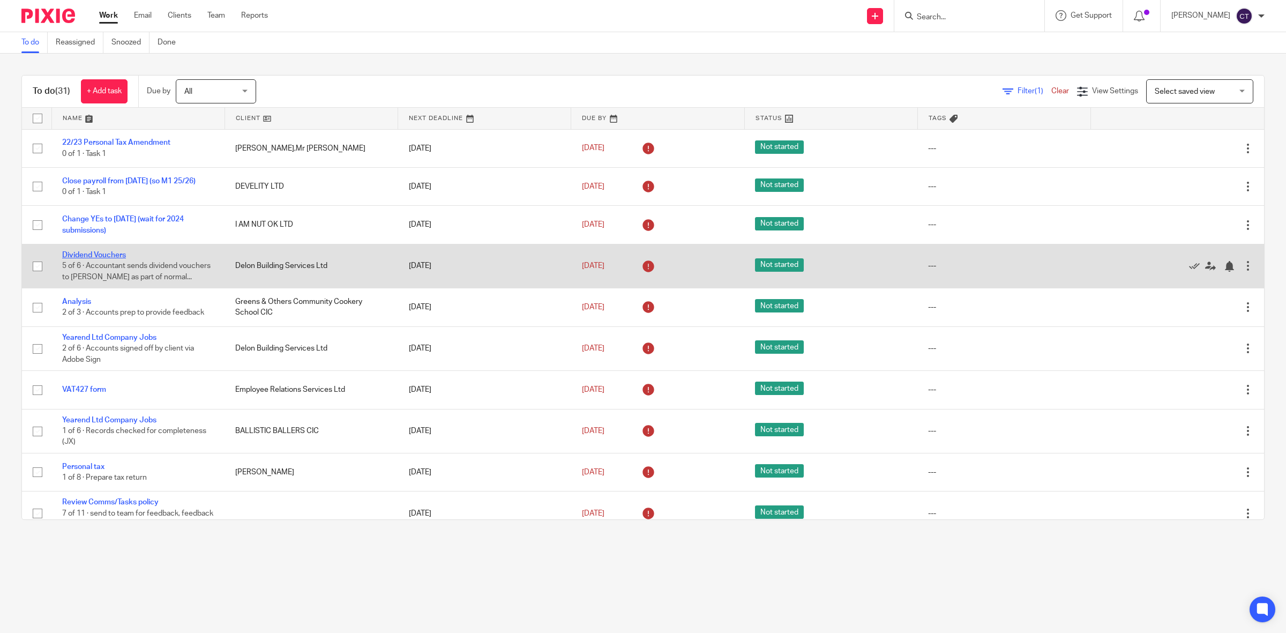
click at [111, 253] on link "Dividend Vouchers" at bounding box center [94, 255] width 64 height 8
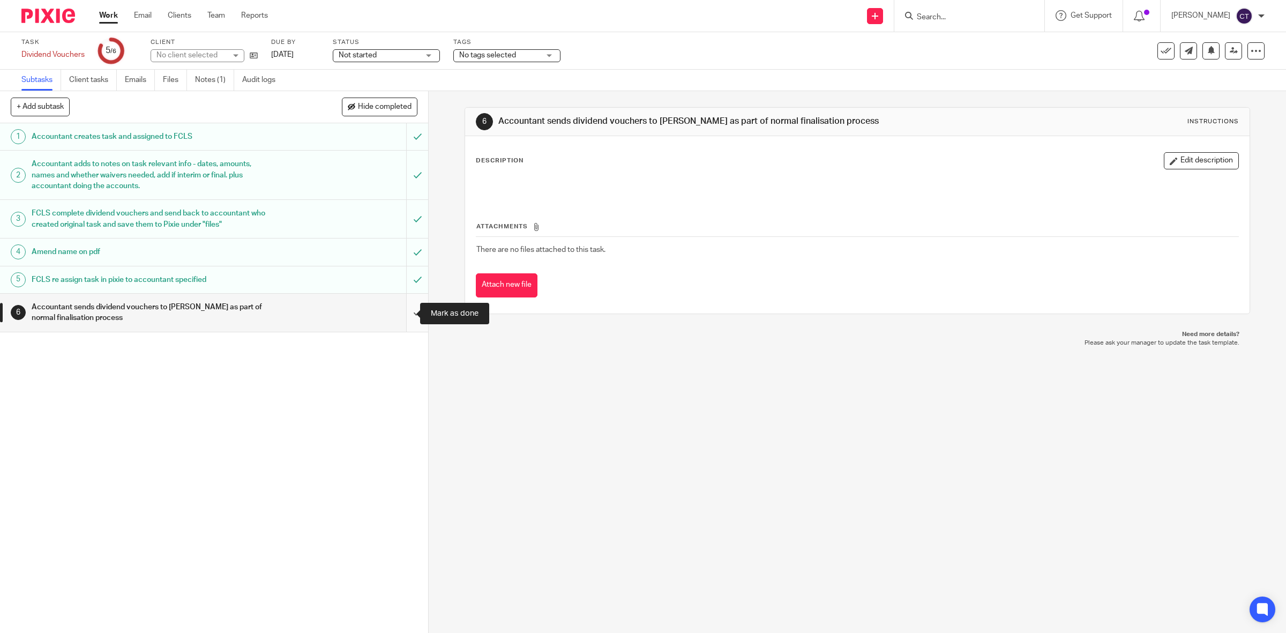
click at [400, 318] on input "submit" at bounding box center [214, 313] width 428 height 38
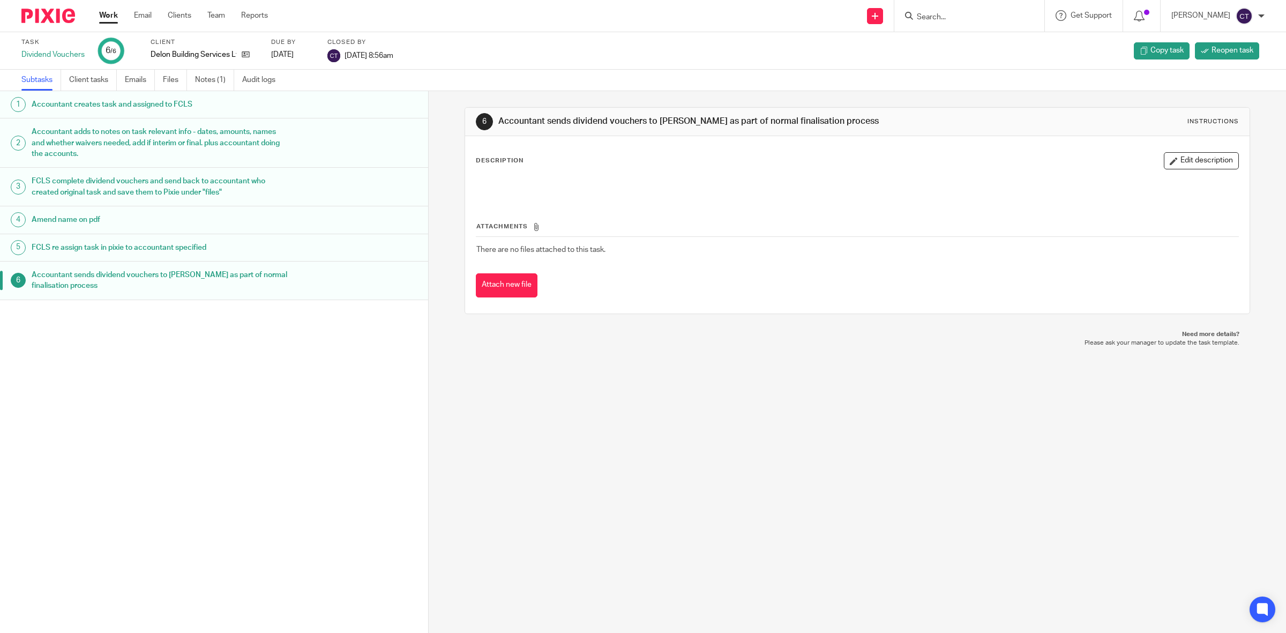
click at [108, 18] on link "Work" at bounding box center [108, 15] width 19 height 11
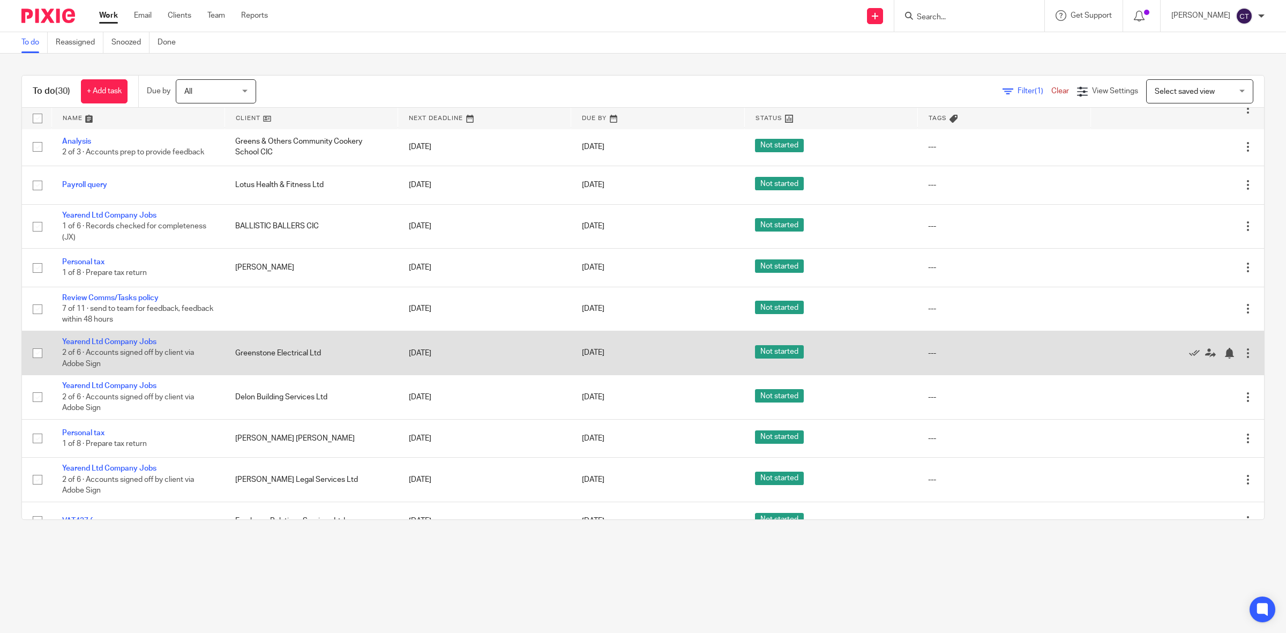
scroll to position [134, 0]
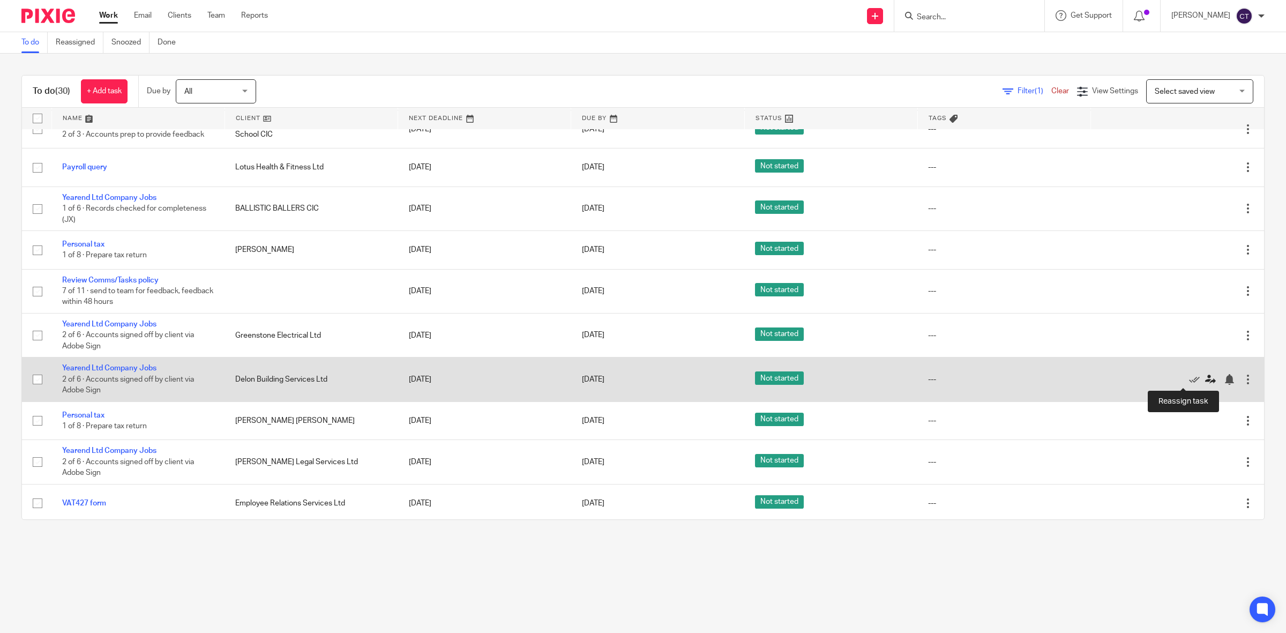
click at [1205, 378] on icon at bounding box center [1210, 379] width 11 height 11
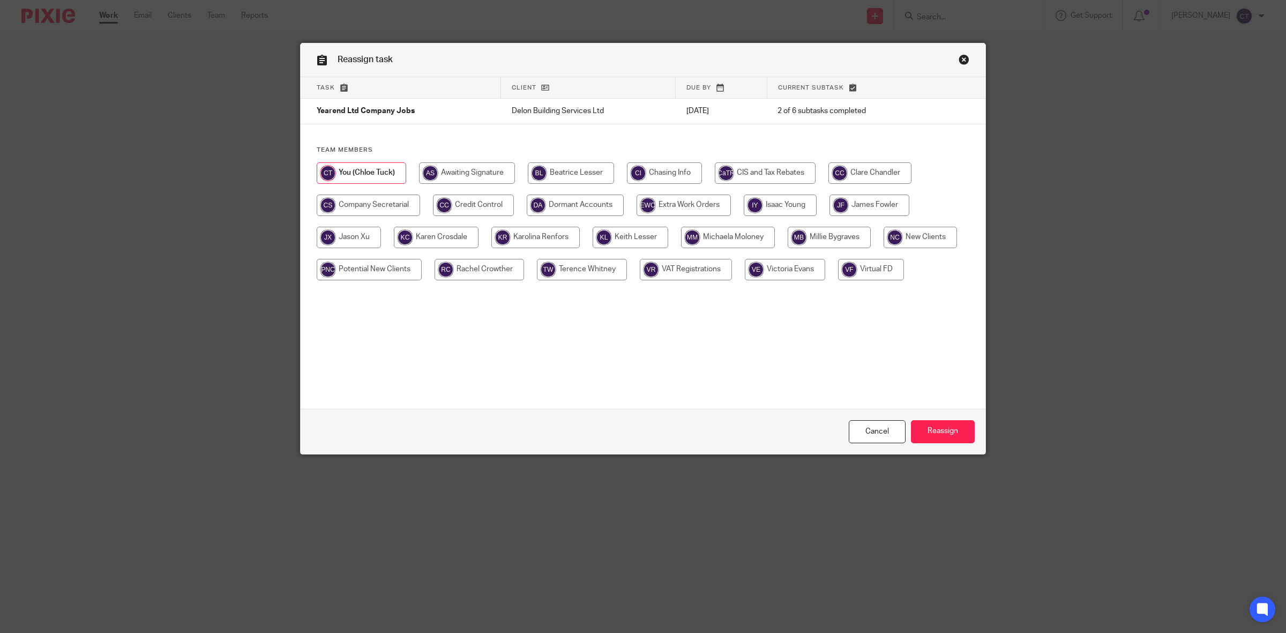
click at [850, 172] on input "radio" at bounding box center [870, 172] width 83 height 21
radio input "true"
click at [948, 432] on input "Reassign" at bounding box center [943, 431] width 64 height 23
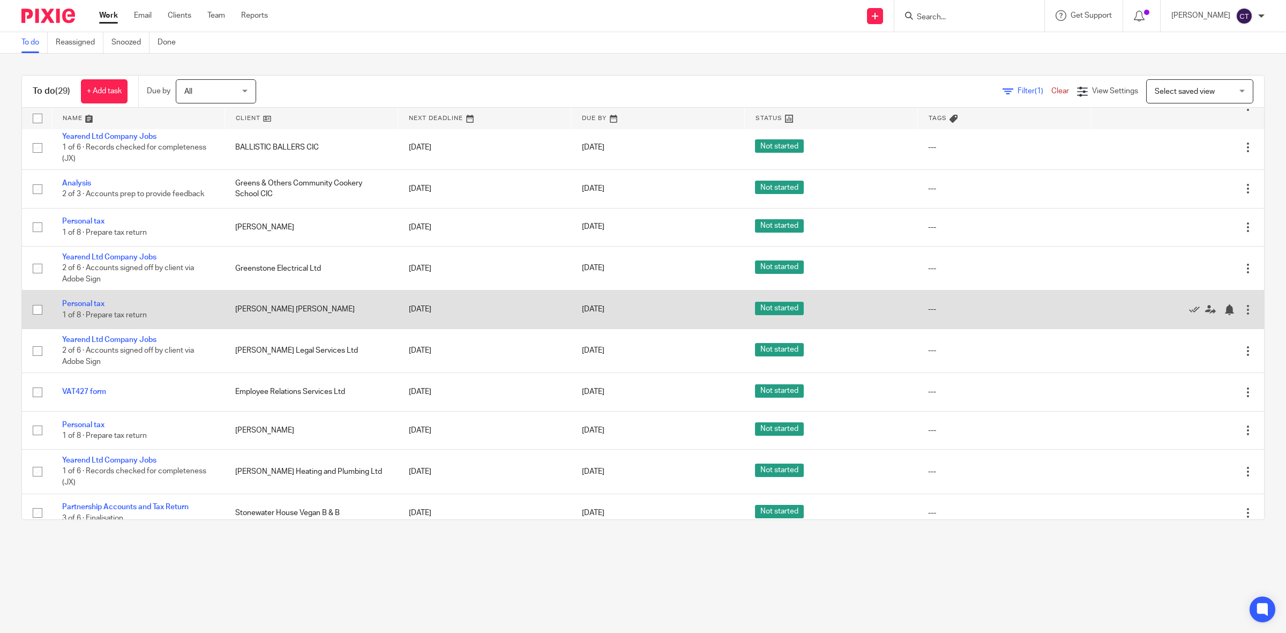
scroll to position [134, 0]
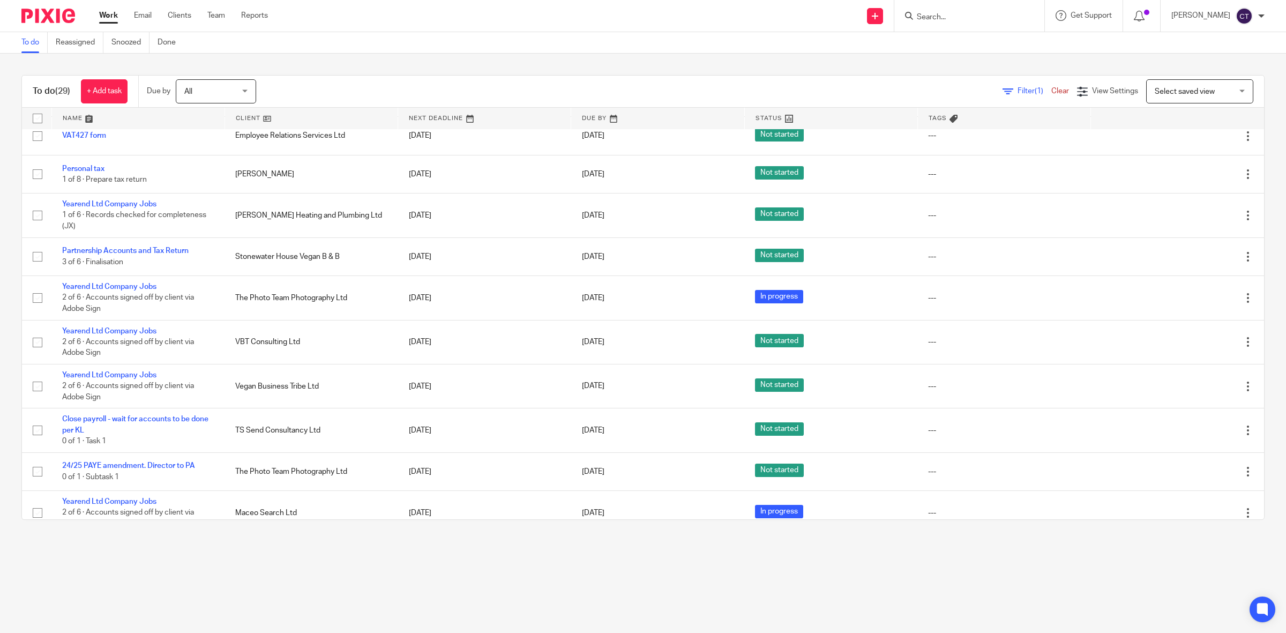
scroll to position [394, 0]
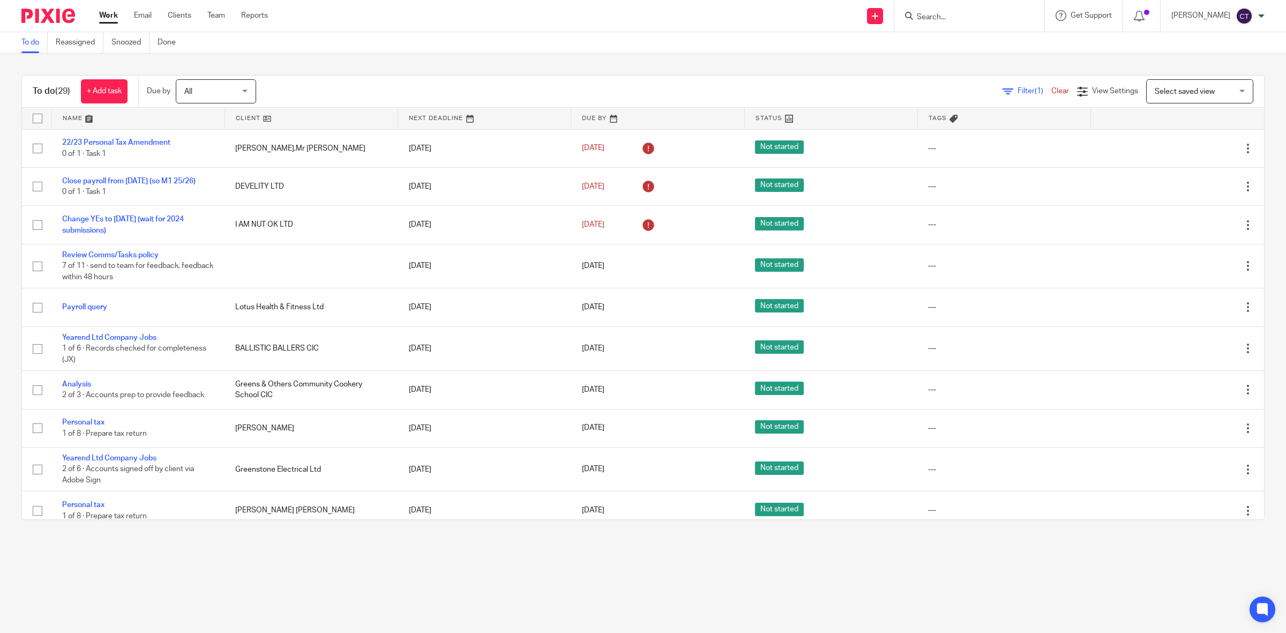
click at [957, 13] on input "Search" at bounding box center [964, 18] width 96 height 10
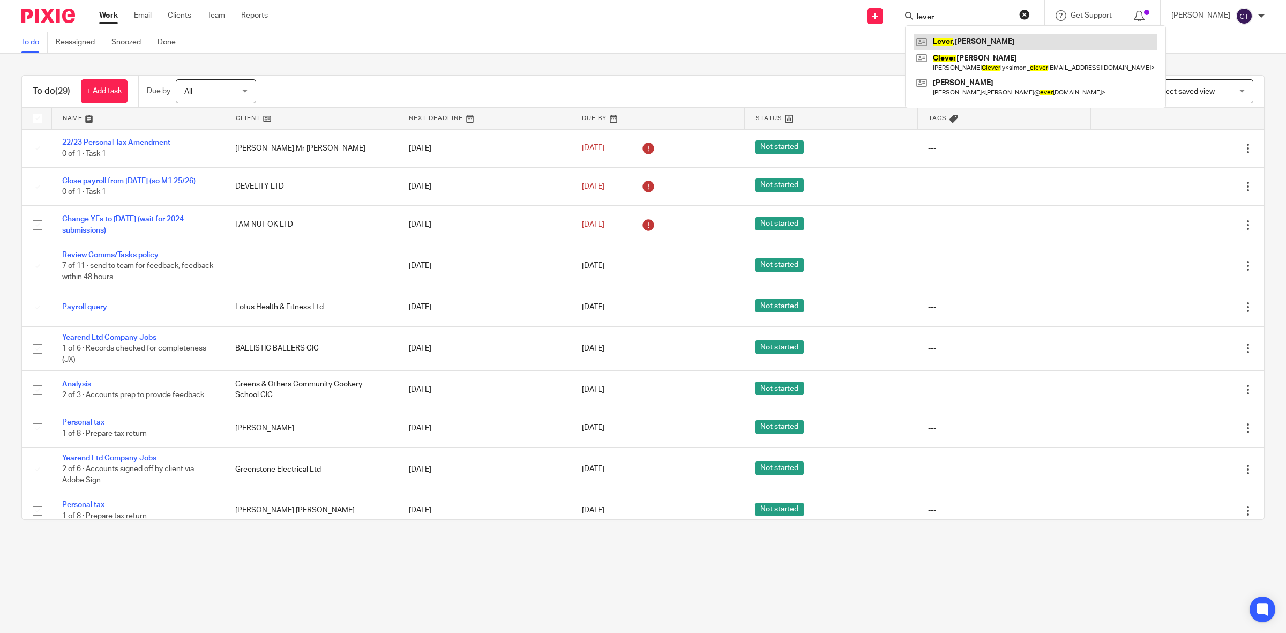
type input "lever"
click at [1010, 41] on link at bounding box center [1036, 42] width 244 height 16
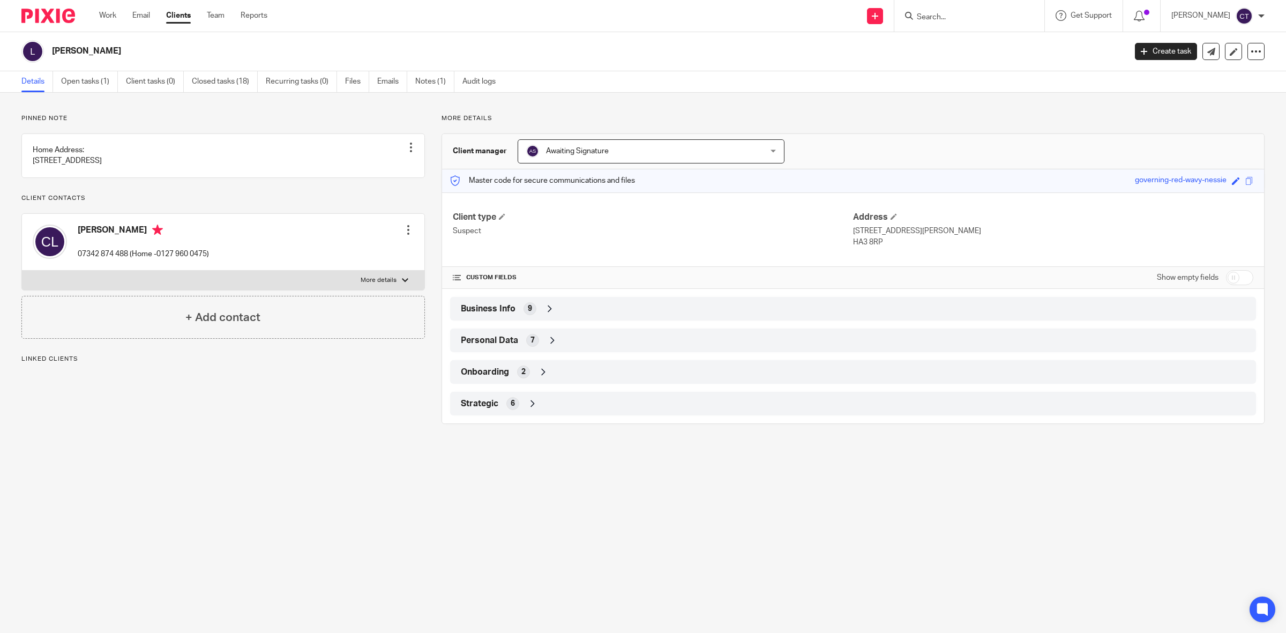
click at [575, 306] on div "Business Info 9" at bounding box center [853, 309] width 790 height 18
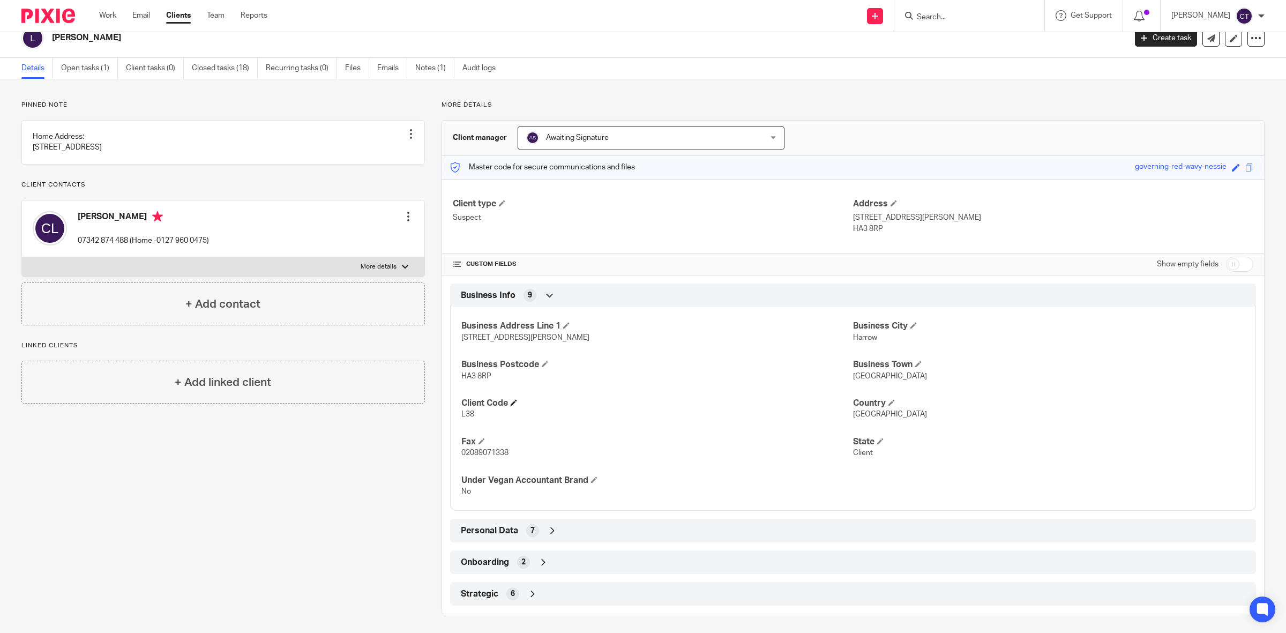
scroll to position [17, 0]
